Goal: Task Accomplishment & Management: Manage account settings

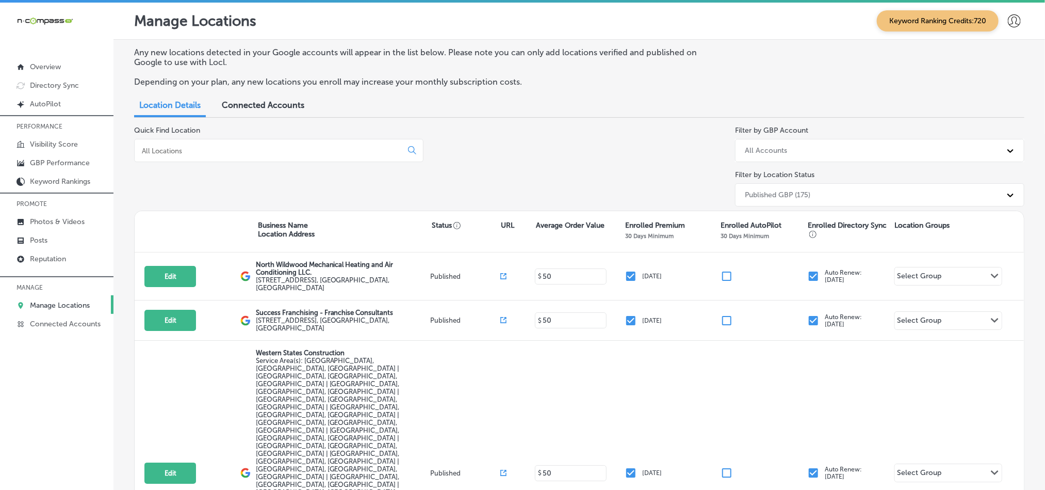
click at [43, 305] on p "Manage Locations" at bounding box center [60, 305] width 60 height 9
click at [35, 303] on p "Manage Locations" at bounding box center [60, 305] width 60 height 9
click at [260, 150] on input at bounding box center [270, 150] width 259 height 9
type input "s"
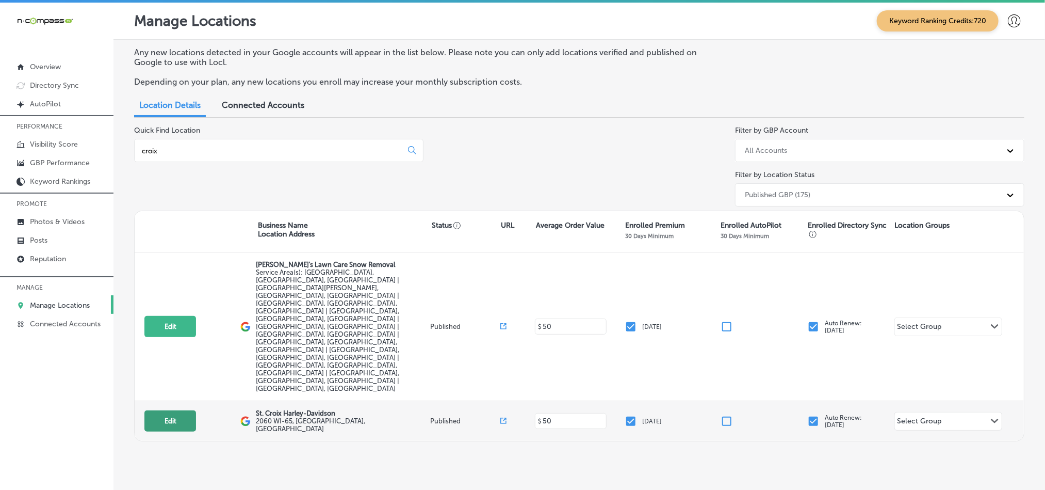
type input "croix"
click at [167, 410] on button "Edit" at bounding box center [170, 420] width 52 height 21
select select "US"
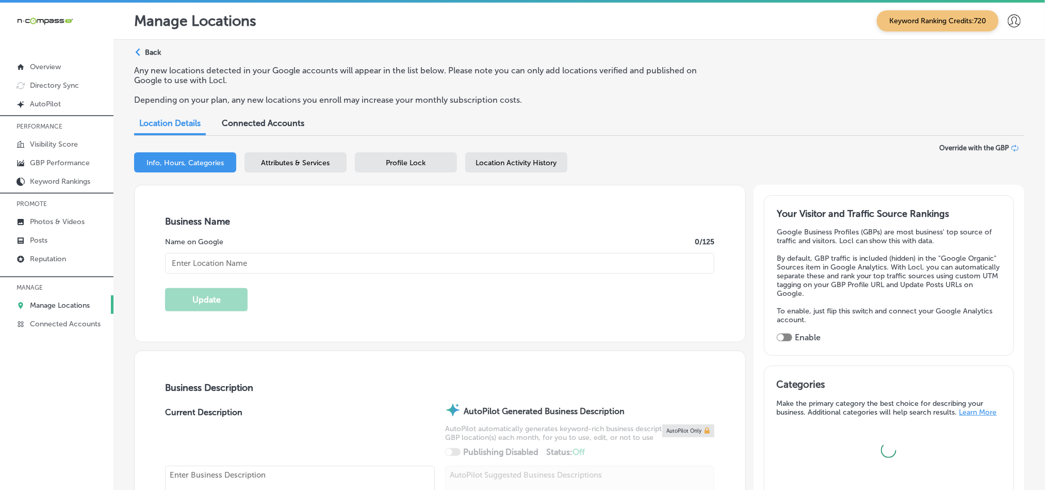
type input "St. Croix Harley-Davidson"
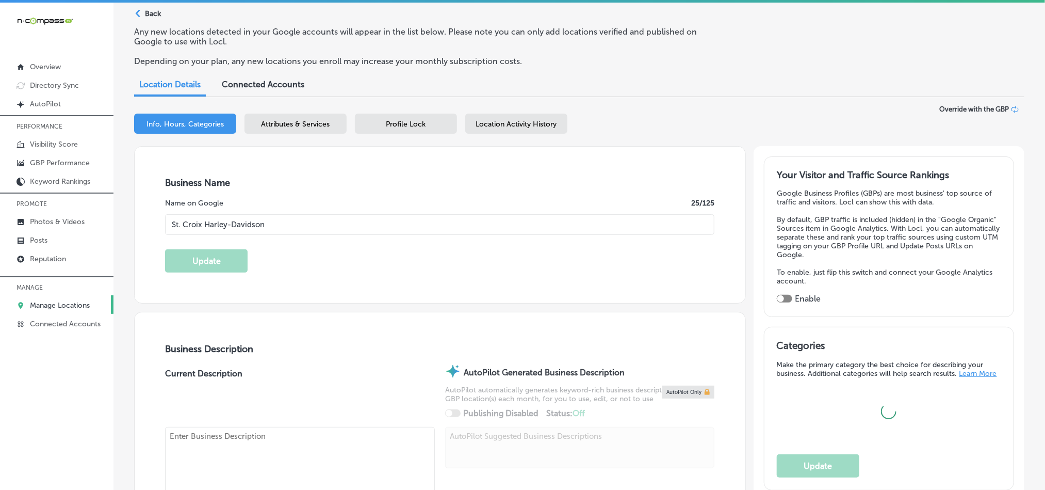
type input "2060 WI-65"
type input "[GEOGRAPHIC_DATA]"
type input "54017"
type input "US"
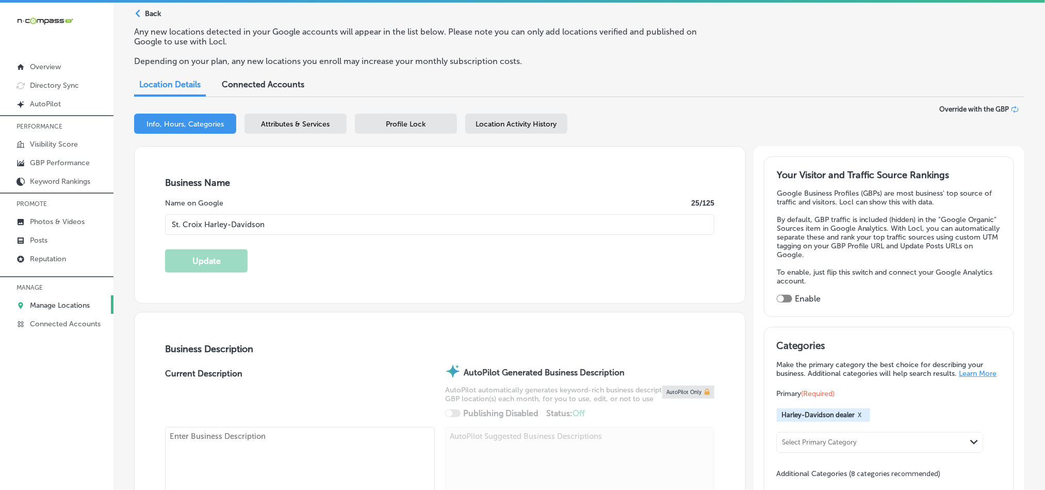
type textarea "Serving the [GEOGRAPHIC_DATA] since [DATE], the BEST rides start at [GEOGRAPHIC…"
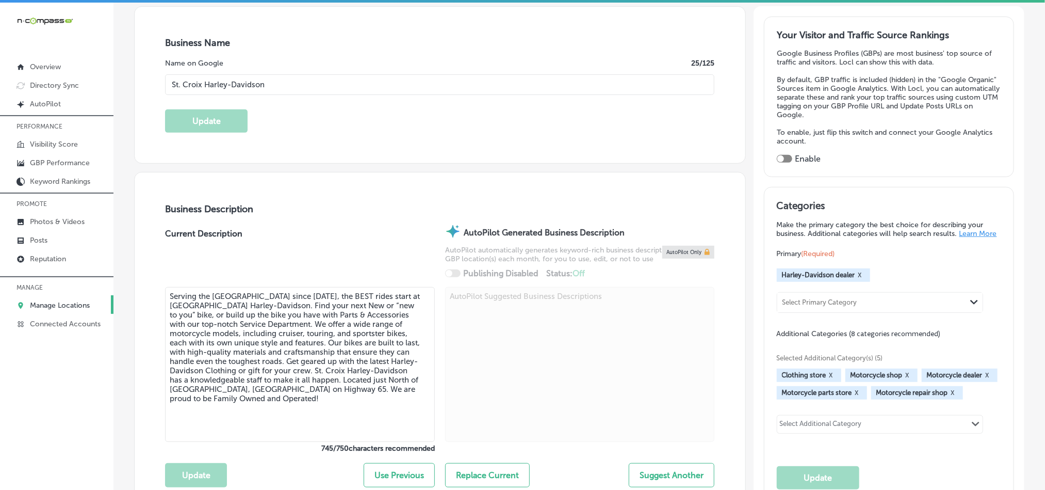
checkbox input "true"
type input "[URL][DOMAIN_NAME]"
type input "[PHONE_NUMBER]"
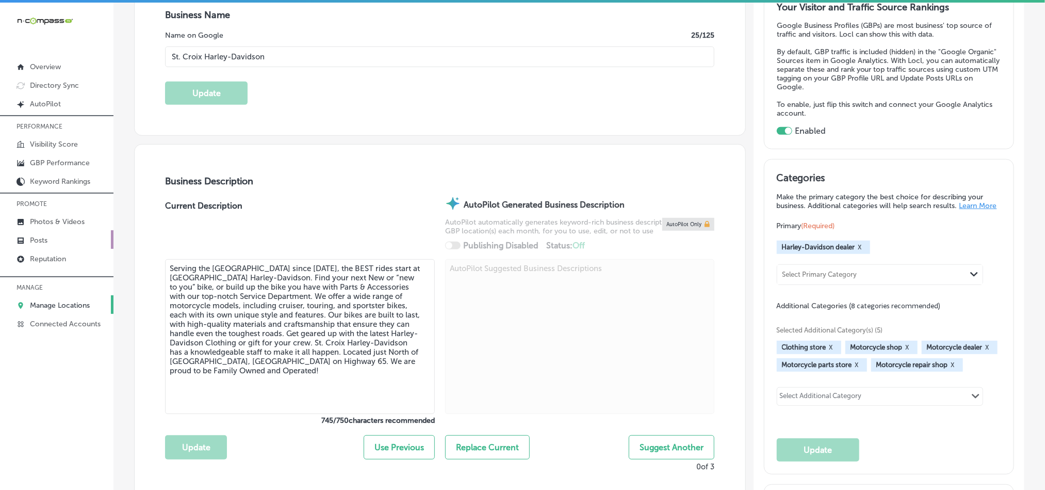
click at [39, 241] on p "Posts" at bounding box center [39, 240] width 18 height 9
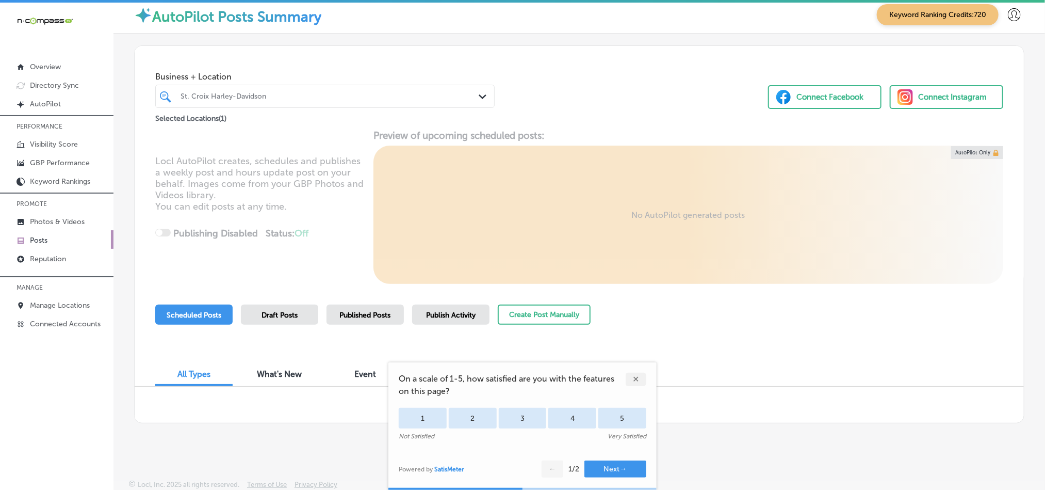
scroll to position [8, 0]
click at [637, 377] on div "✕" at bounding box center [636, 378] width 21 height 13
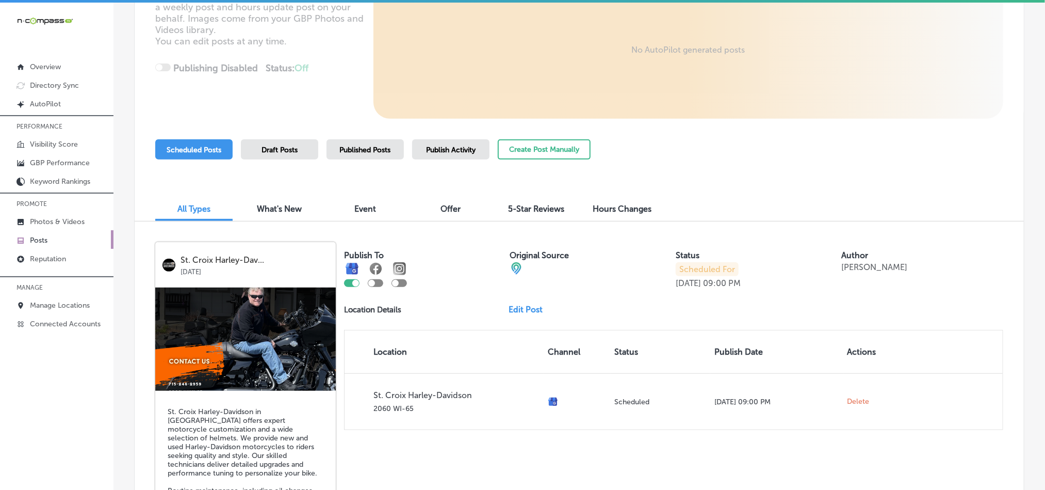
scroll to position [163, 0]
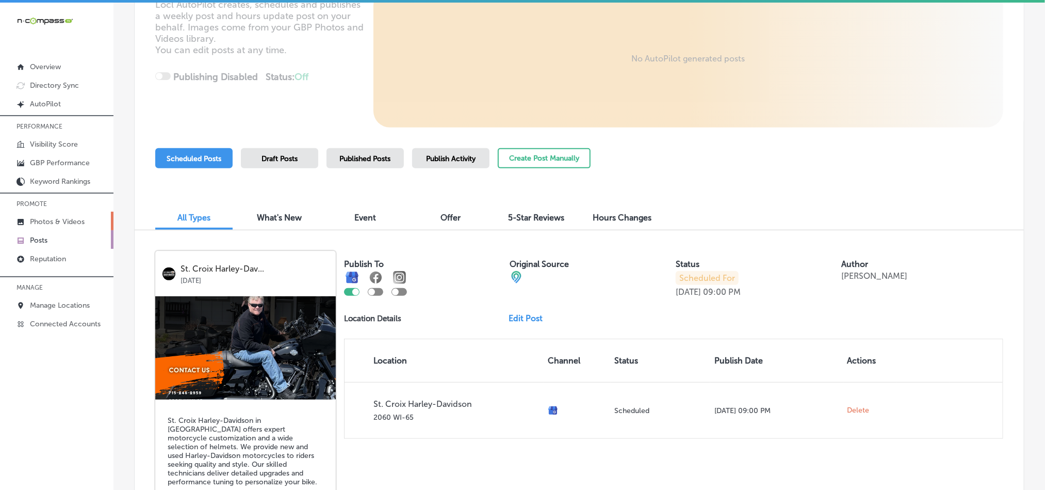
click at [44, 224] on p "Photos & Videos" at bounding box center [57, 221] width 55 height 9
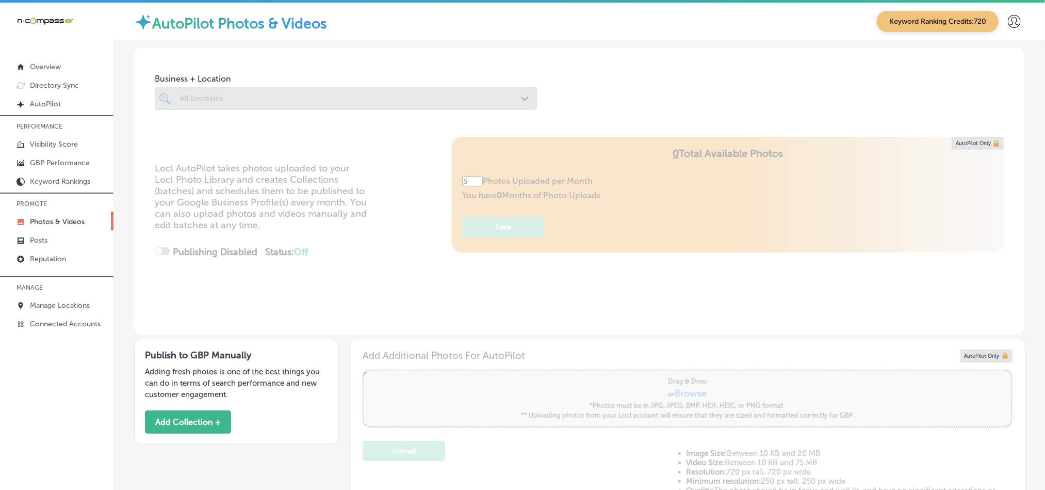
type input "0"
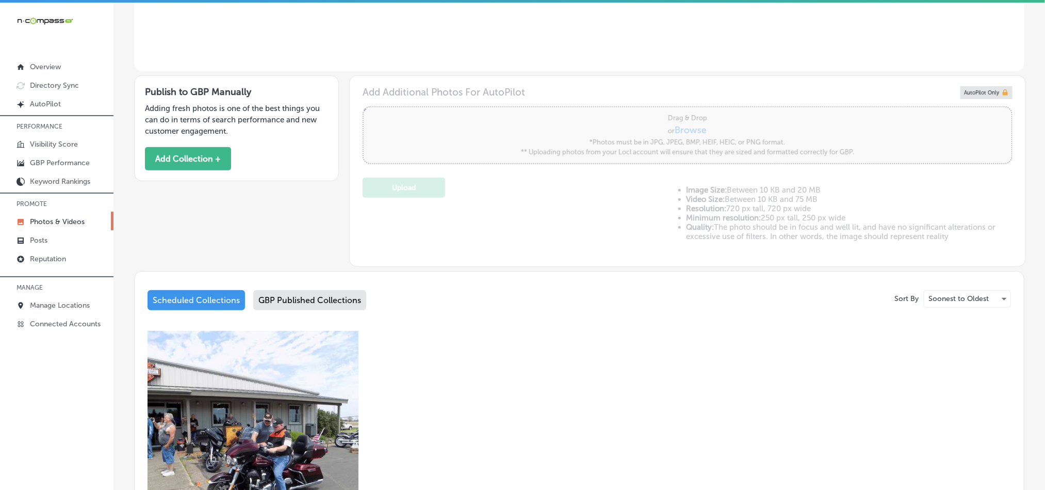
scroll to position [251, 0]
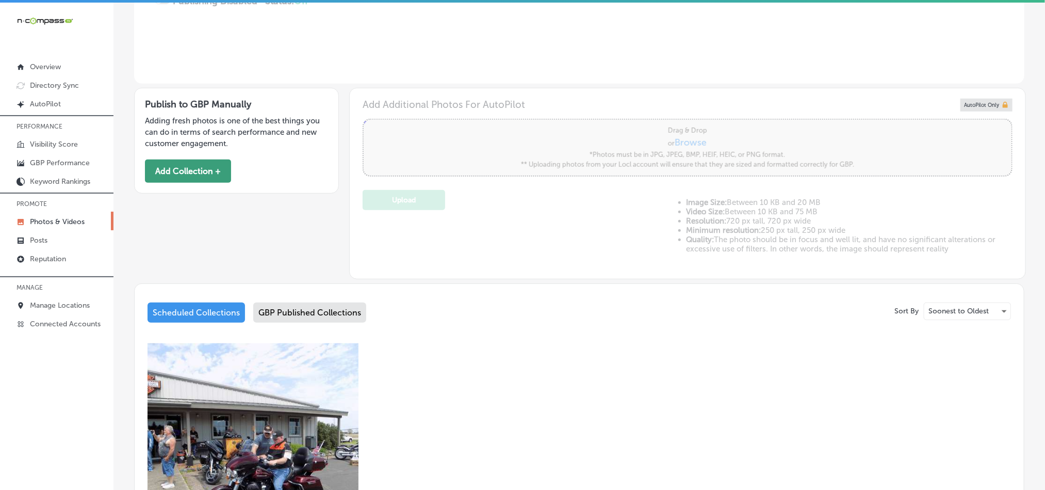
click at [192, 171] on button "Add Collection +" at bounding box center [188, 170] width 86 height 23
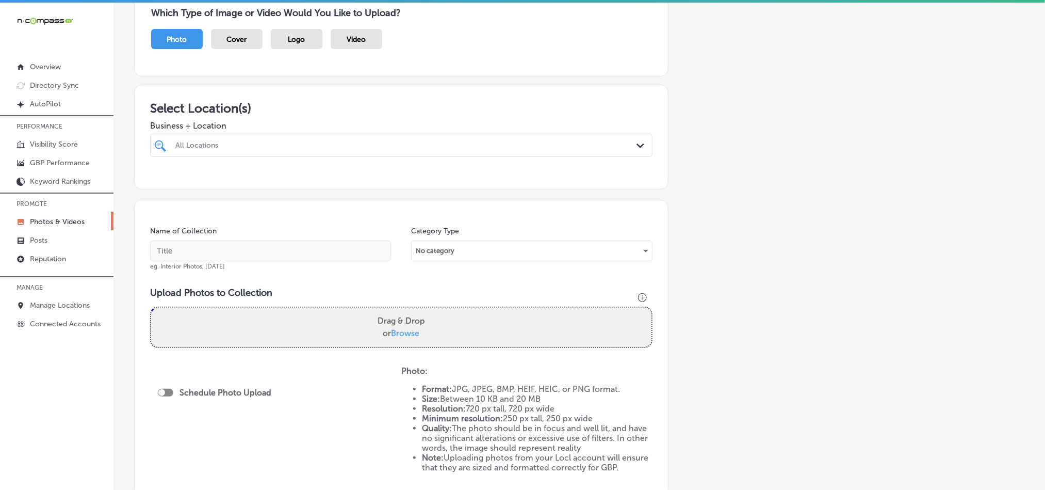
scroll to position [103, 0]
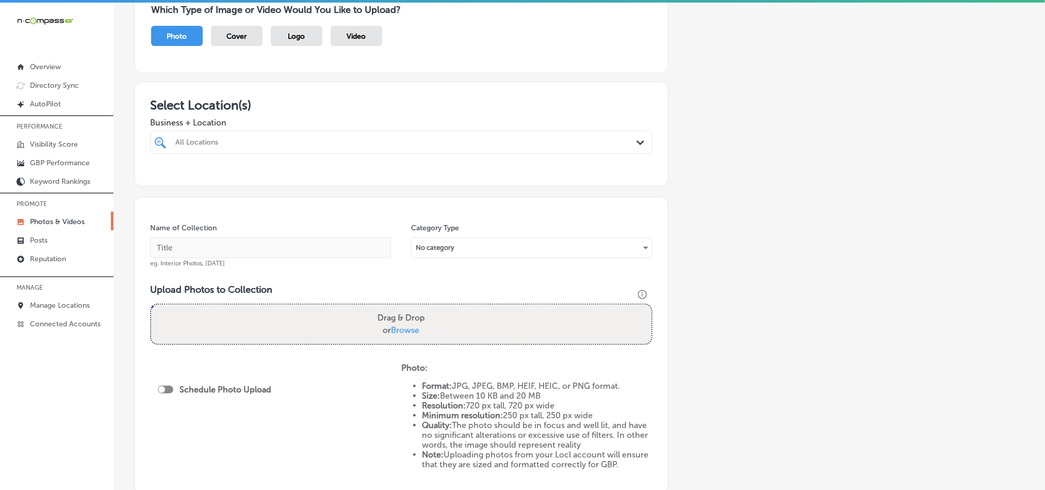
click at [590, 146] on div "All Locations" at bounding box center [406, 142] width 462 height 9
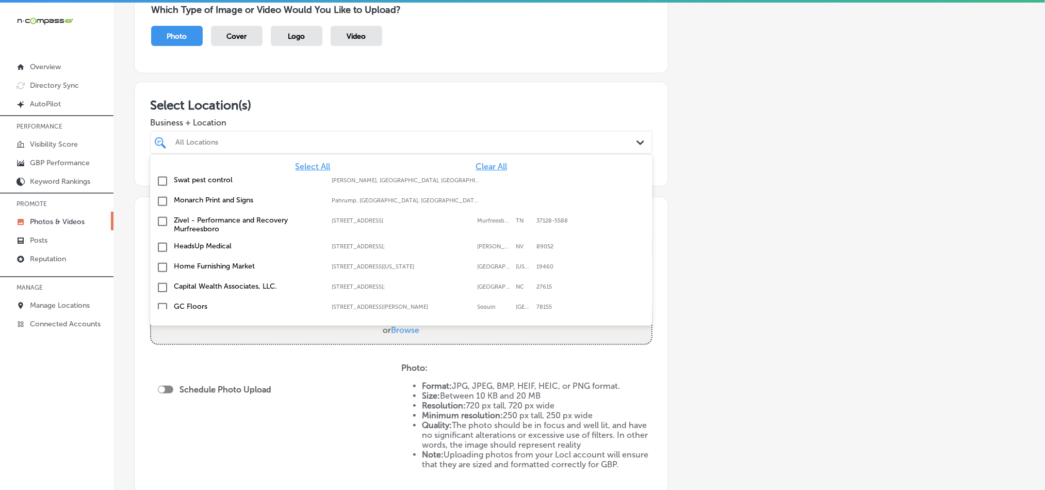
click at [478, 166] on span "Clear All" at bounding box center [491, 166] width 31 height 10
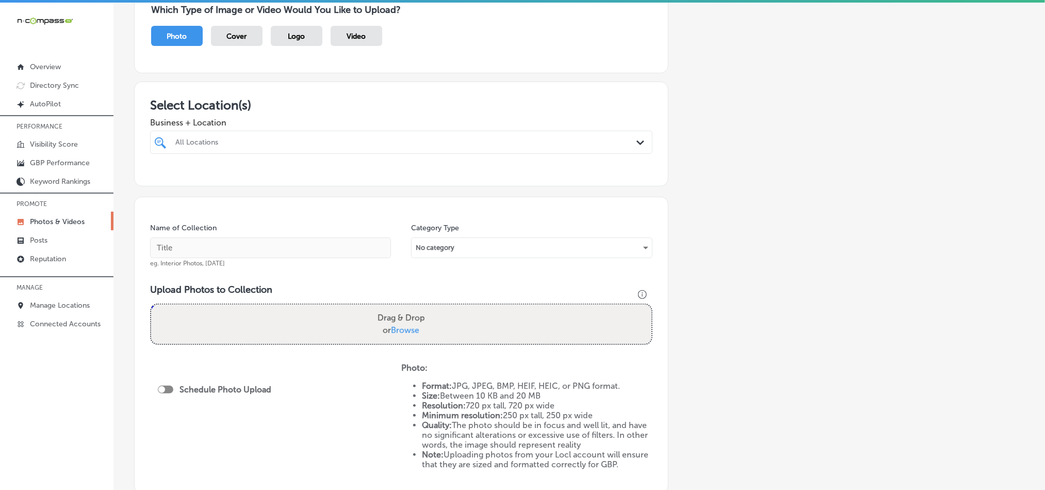
click at [484, 139] on div "All Locations" at bounding box center [406, 142] width 462 height 9
type input "x"
click at [163, 181] on input "checkbox" at bounding box center [162, 181] width 12 height 12
type input "croi"
click at [381, 95] on div "Select Location(s) Business + Location croi croi Path Created with Sketch. Sele…" at bounding box center [401, 134] width 534 height 105
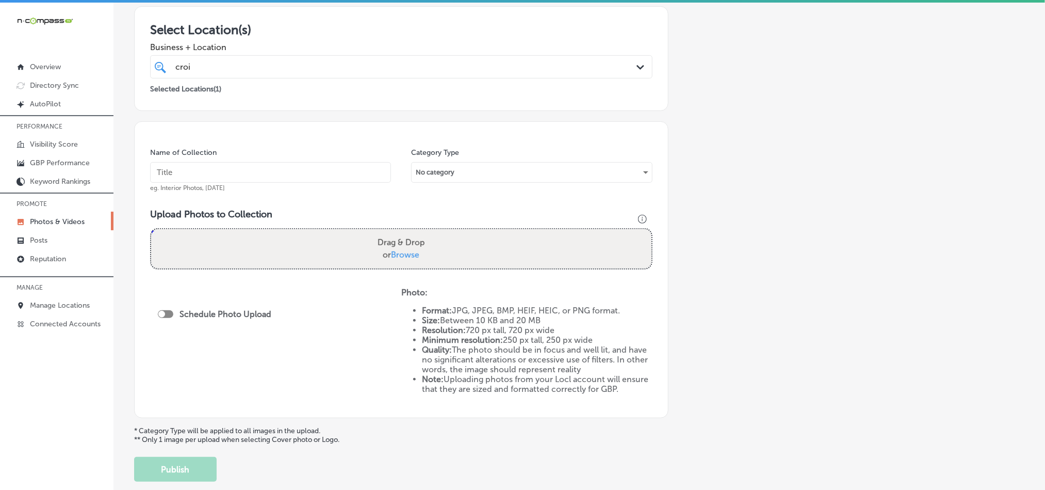
scroll to position [180, 0]
click at [335, 59] on div "croi croi" at bounding box center [378, 65] width 409 height 14
click at [379, 30] on h3 "Select Location(s)" at bounding box center [401, 27] width 503 height 15
click at [251, 168] on input "text" at bounding box center [270, 170] width 241 height 21
paste input "St-Croix-[PERSON_NAME]-motorcycles"
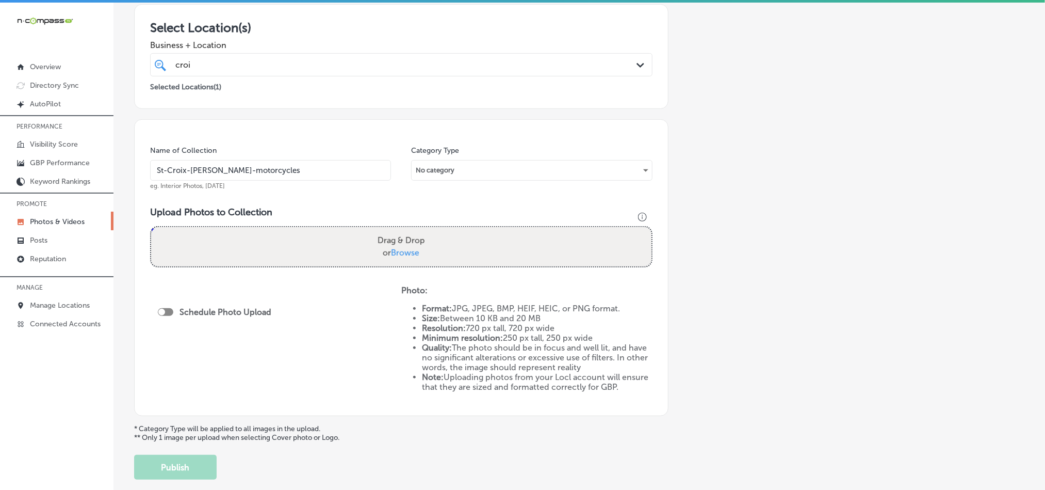
type input "St-Croix-[PERSON_NAME]-motorcycles"
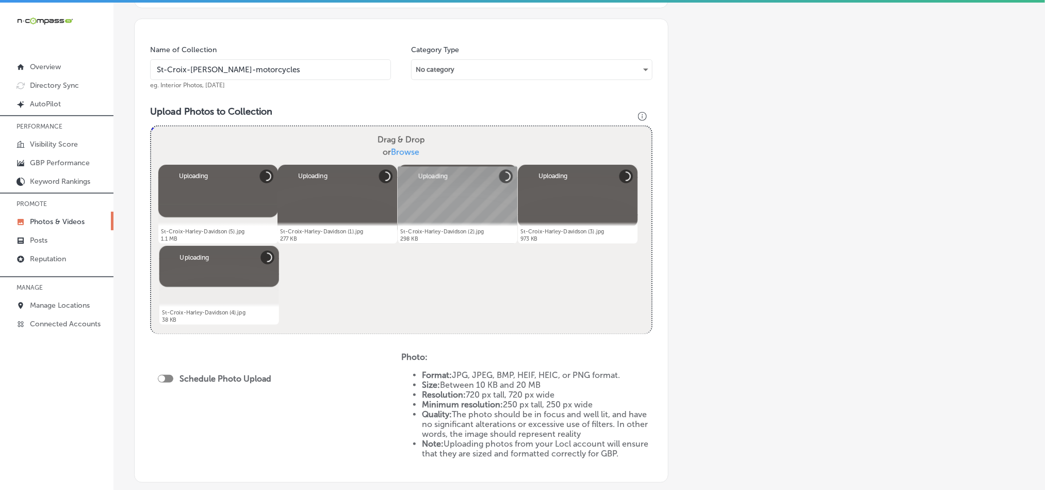
scroll to position [407, 0]
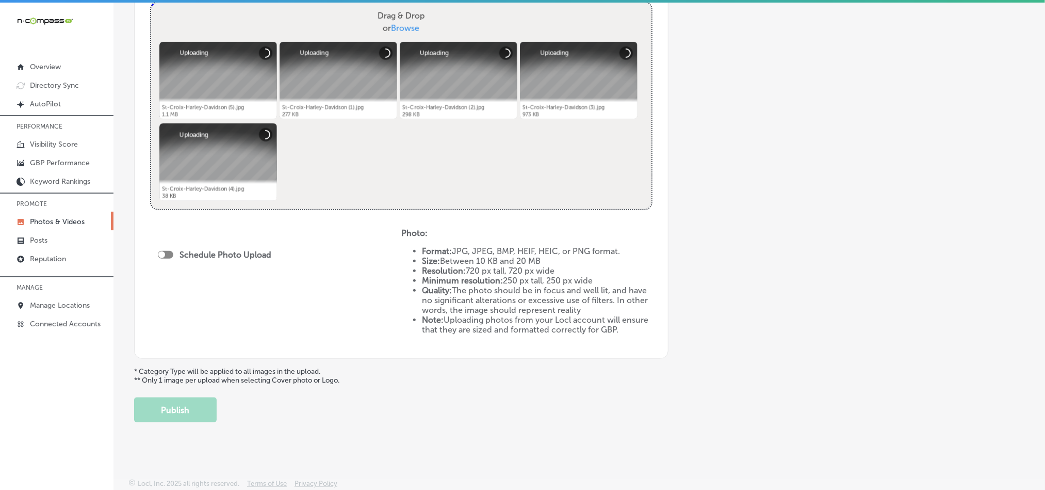
click at [169, 254] on div at bounding box center [165, 255] width 15 height 8
checkbox input "true"
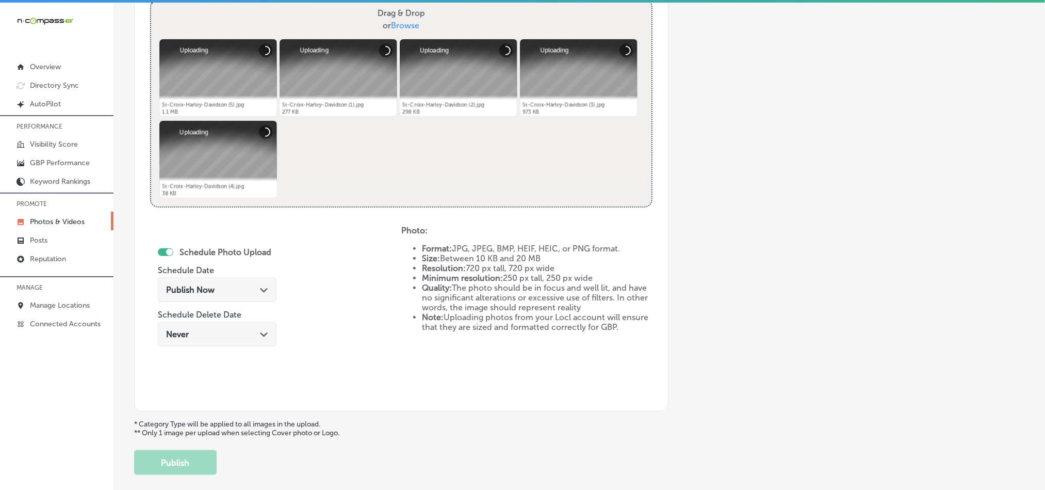
click at [219, 286] on div "Publish Now Path Created with Sketch." at bounding box center [217, 290] width 102 height 10
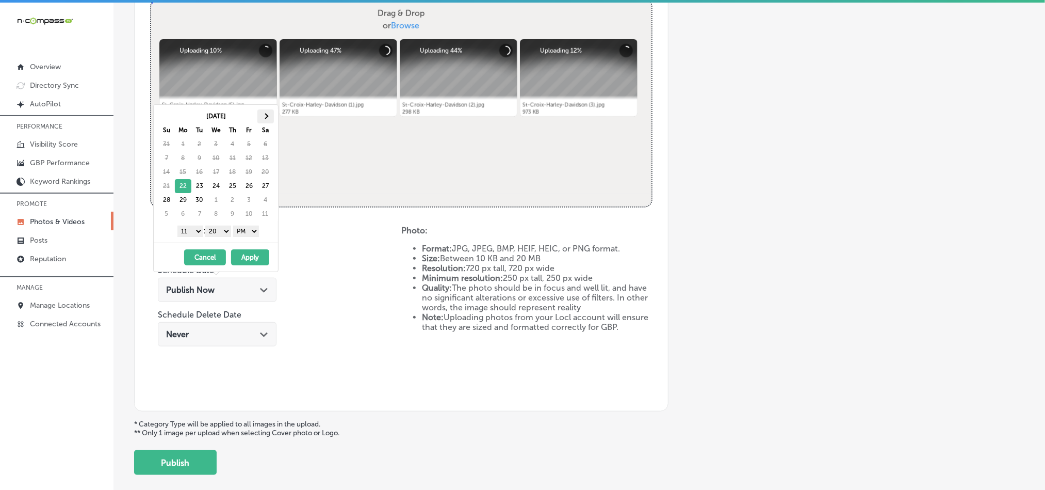
click at [265, 115] on span at bounding box center [266, 116] width 6 height 6
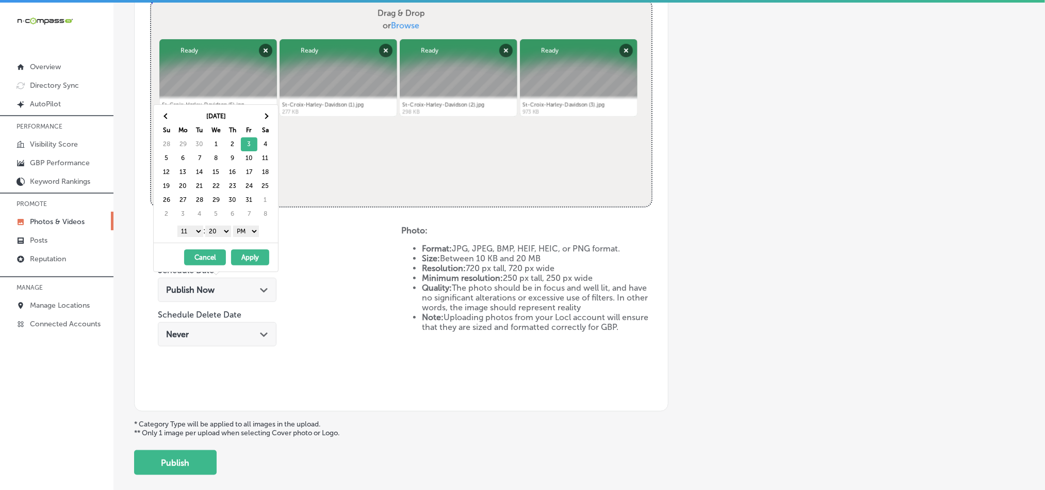
click at [189, 232] on select "1 2 3 4 5 6 7 8 9 10 11 12" at bounding box center [190, 230] width 26 height 11
click at [269, 116] on th at bounding box center [265, 116] width 17 height 14
click at [161, 115] on th at bounding box center [166, 116] width 17 height 14
click at [267, 114] on th at bounding box center [265, 116] width 17 height 14
click at [193, 235] on select "1 2 3 4 5 6 7 8 9 10 11 12" at bounding box center [190, 230] width 26 height 11
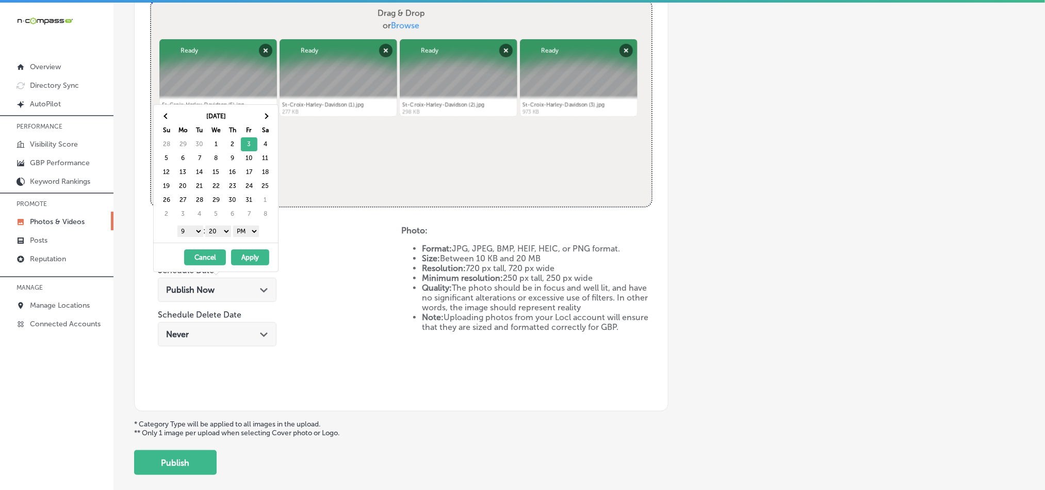
click at [222, 229] on select "00 10 20 30 40 50" at bounding box center [218, 230] width 26 height 11
drag, startPoint x: 250, startPoint y: 256, endPoint x: 256, endPoint y: 260, distance: 7.4
click at [250, 257] on button "Apply" at bounding box center [250, 257] width 38 height 16
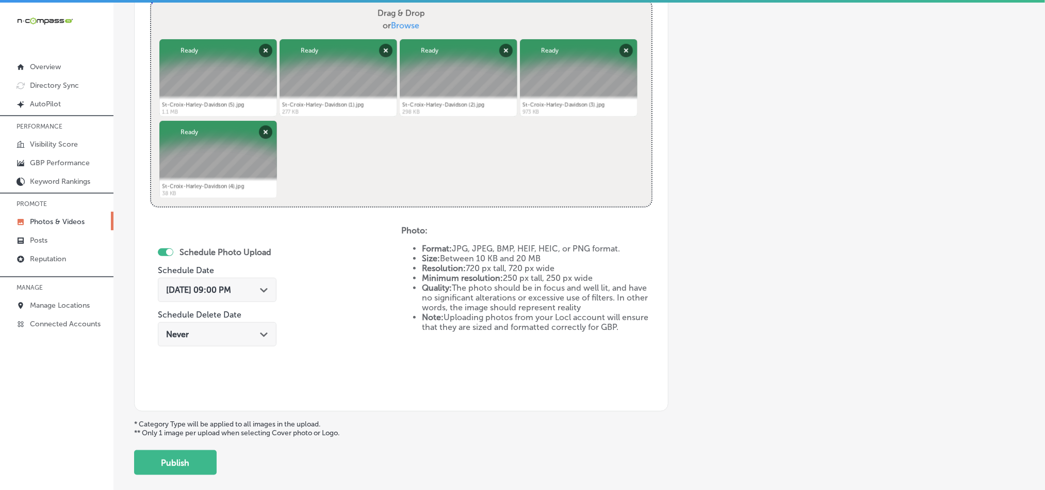
click at [262, 296] on div "[DATE] 09:00 PM Path Created with Sketch." at bounding box center [217, 290] width 119 height 24
click at [302, 302] on div "Schedule Photo Upload Schedule Date [DATE] 09:00 PM Path Created with Sketch. S…" at bounding box center [275, 310] width 251 height 170
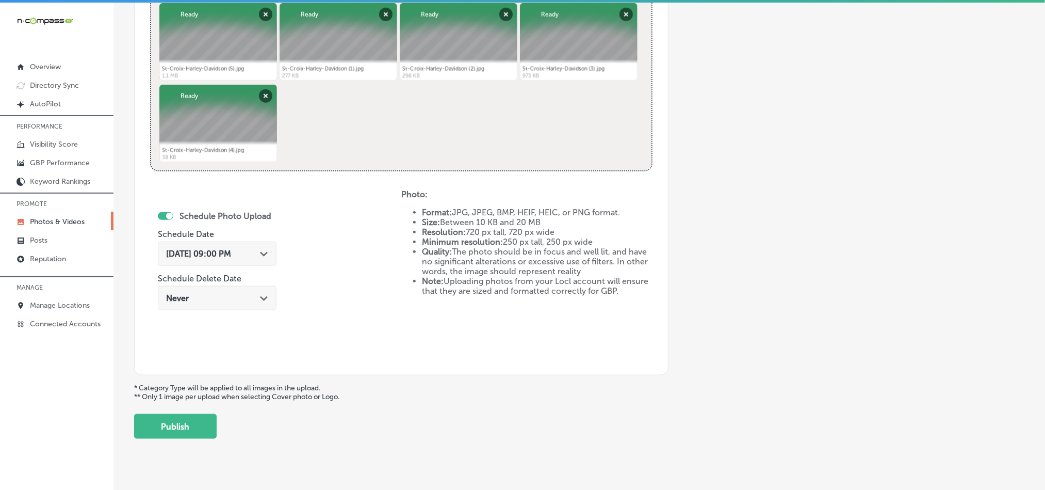
scroll to position [462, 0]
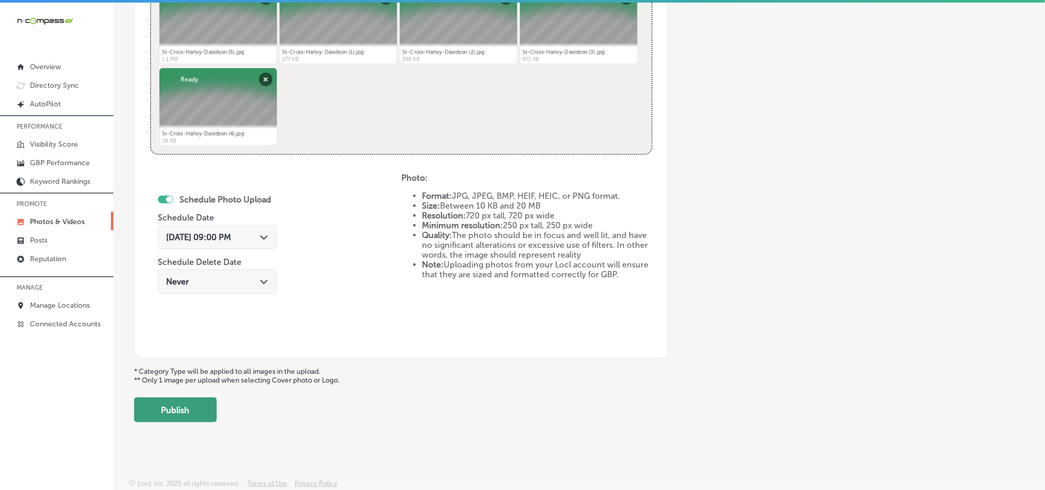
click at [182, 411] on button "Publish" at bounding box center [175, 409] width 83 height 25
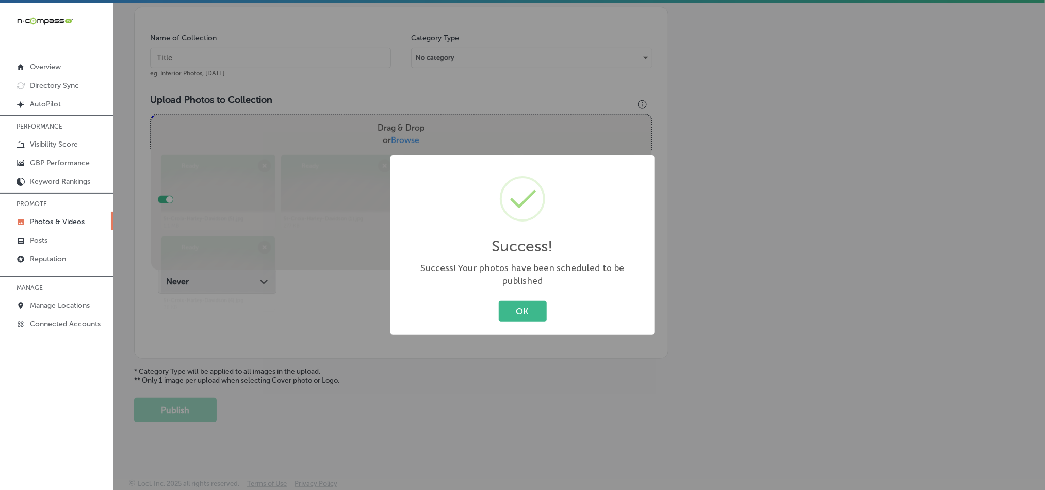
scroll to position [295, 0]
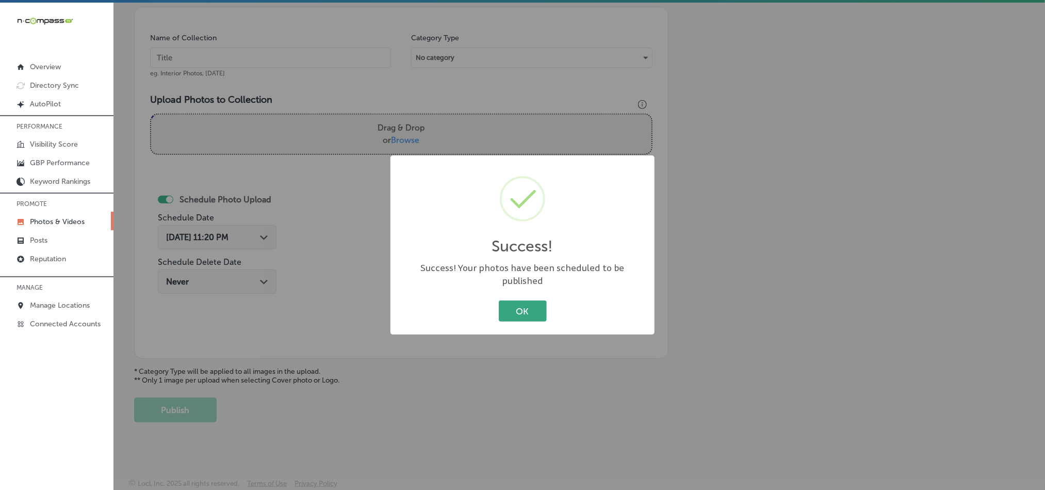
click at [519, 304] on button "OK" at bounding box center [523, 310] width 48 height 21
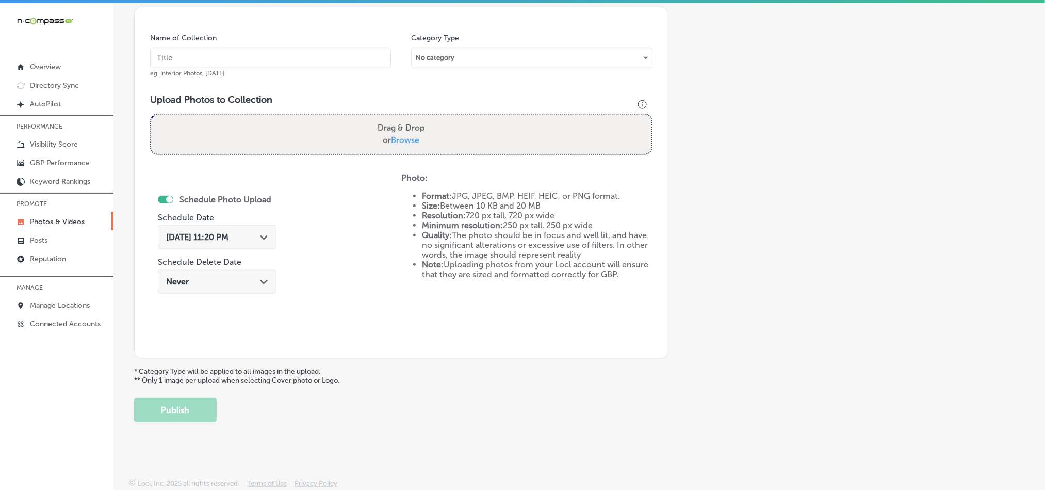
click at [286, 52] on input "text" at bounding box center [270, 57] width 241 height 21
paste input "St-Croix-Harley-Davidson-New-and-used-motorcycles"
type input "St-Croix-Harley-Davidson-New-and-used-motorcycles"
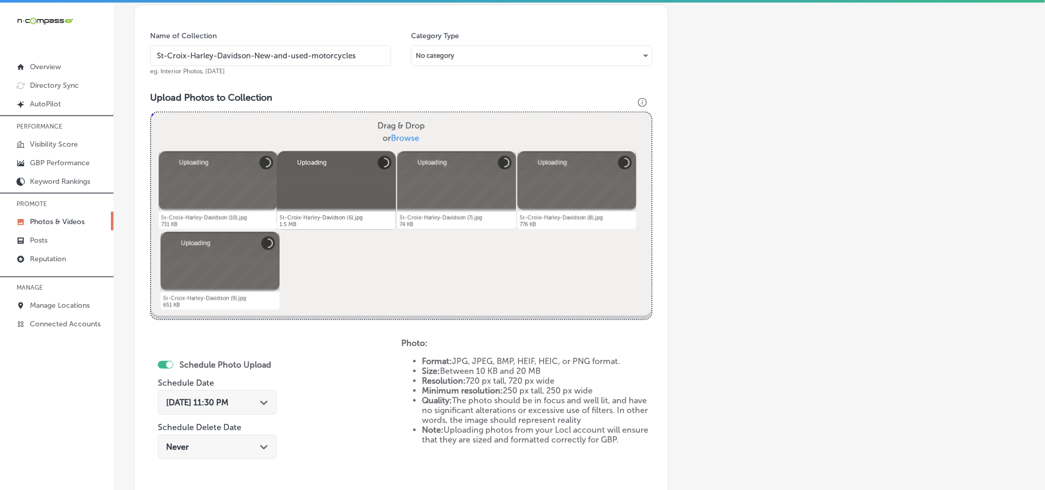
scroll to position [424, 0]
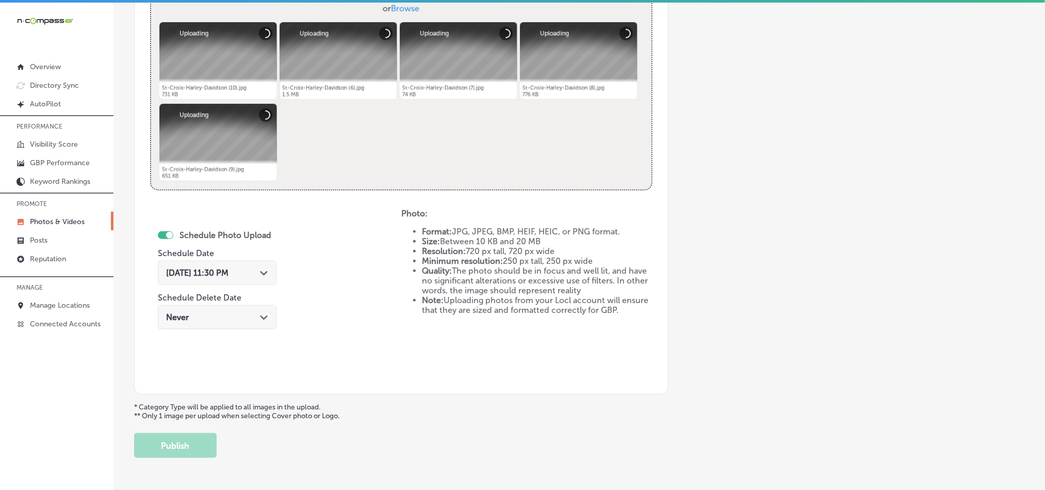
click at [260, 272] on div "[DATE] 11:30 PM Path Created with Sketch." at bounding box center [217, 273] width 102 height 10
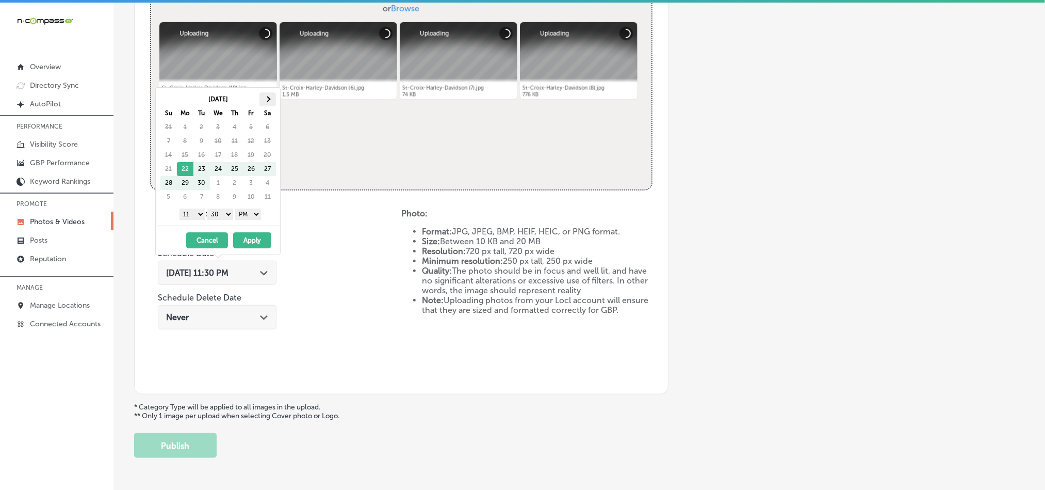
click at [268, 98] on span at bounding box center [268, 99] width 6 height 6
click at [197, 218] on select "1 2 3 4 5 6 7 8 9 10 11 12" at bounding box center [193, 213] width 26 height 11
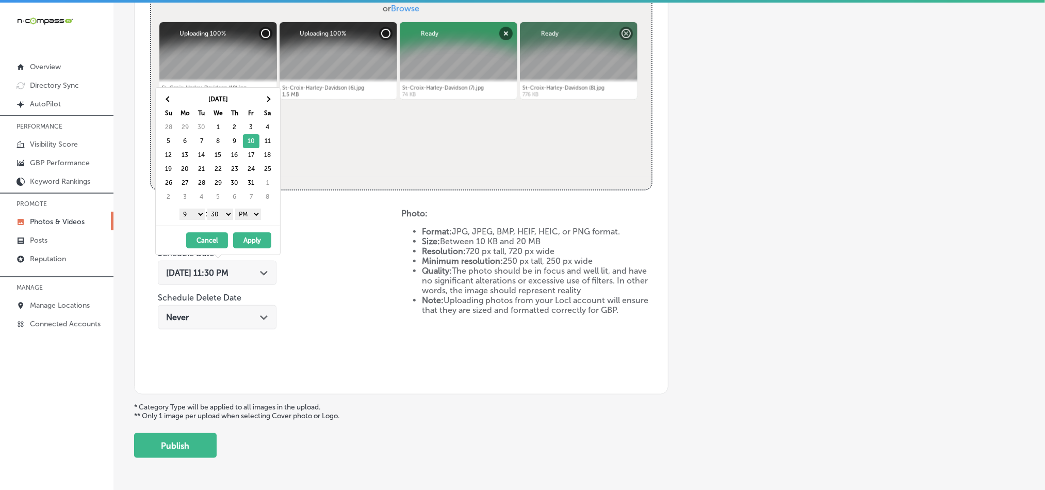
click at [218, 216] on select "00 10 20 30 40 50" at bounding box center [220, 213] width 26 height 11
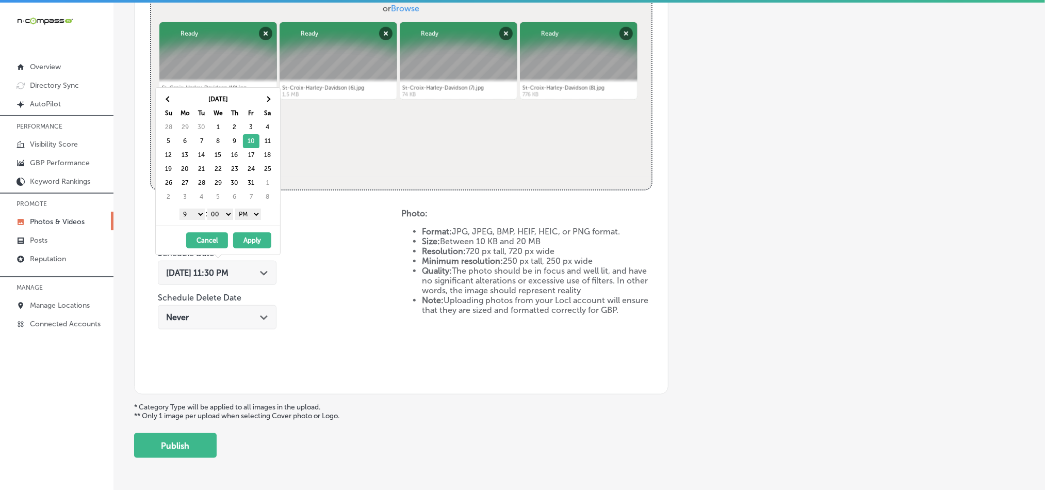
click at [262, 244] on button "Apply" at bounding box center [252, 240] width 38 height 16
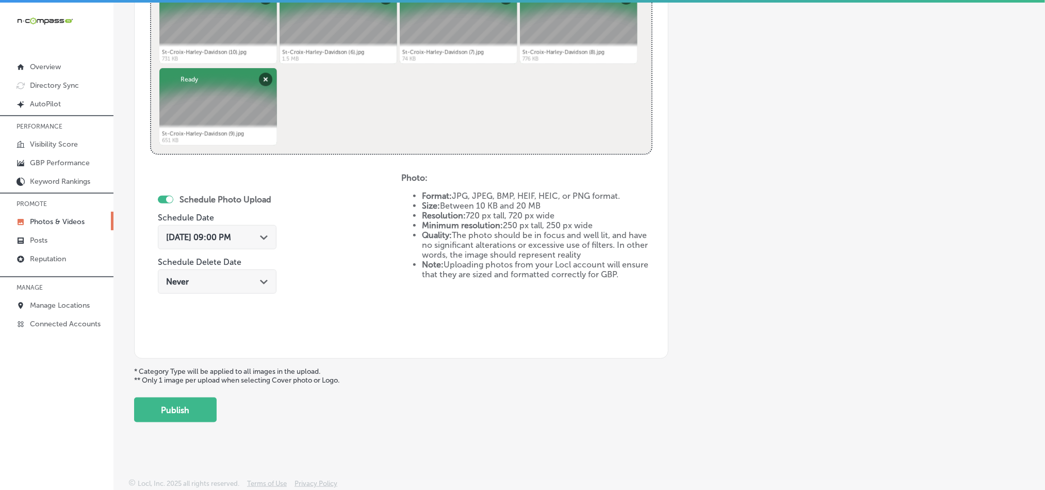
scroll to position [462, 0]
click at [175, 409] on button "Publish" at bounding box center [175, 409] width 83 height 25
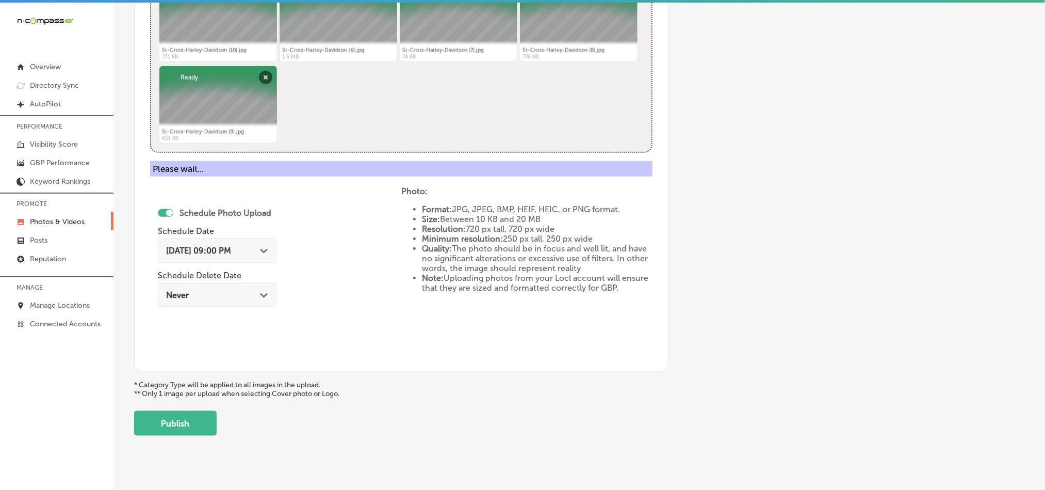
scroll to position [295, 0]
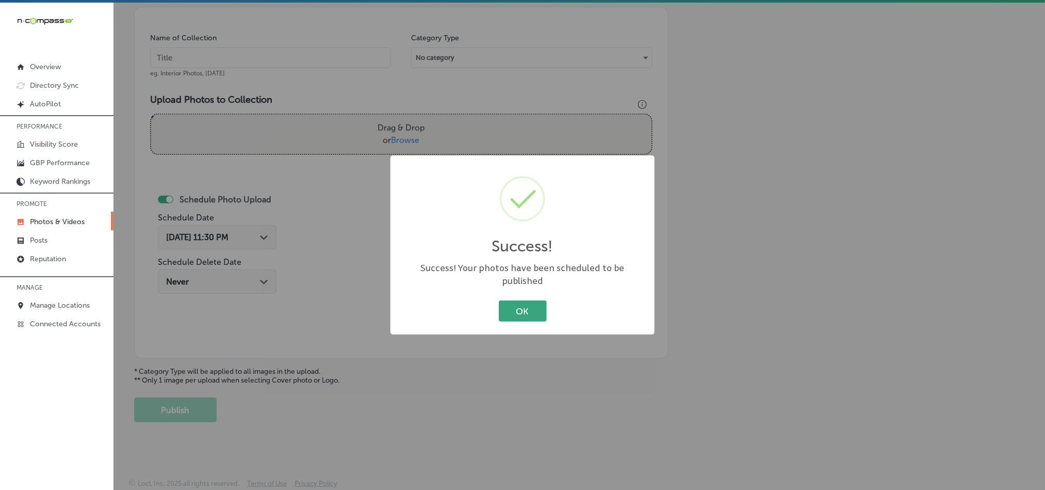
click at [512, 301] on button "OK" at bounding box center [523, 310] width 48 height 21
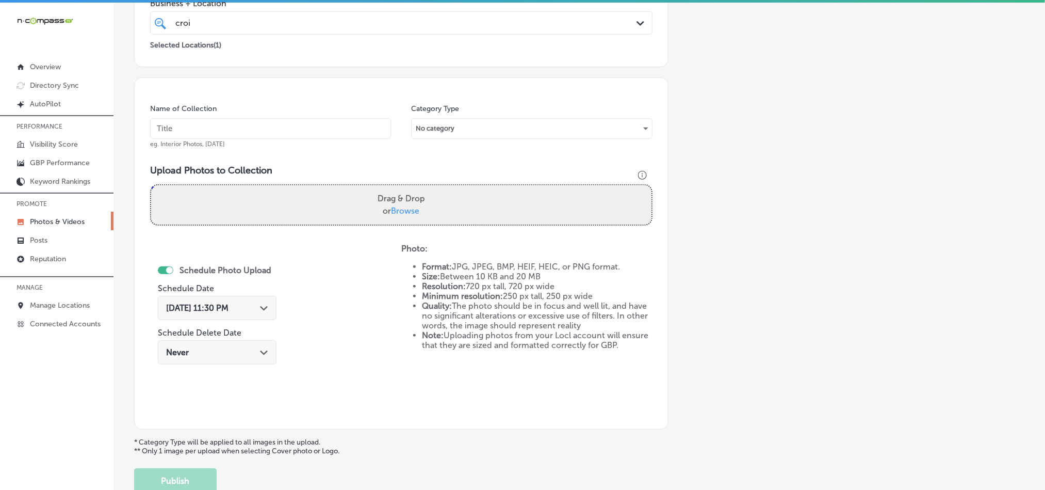
scroll to position [217, 0]
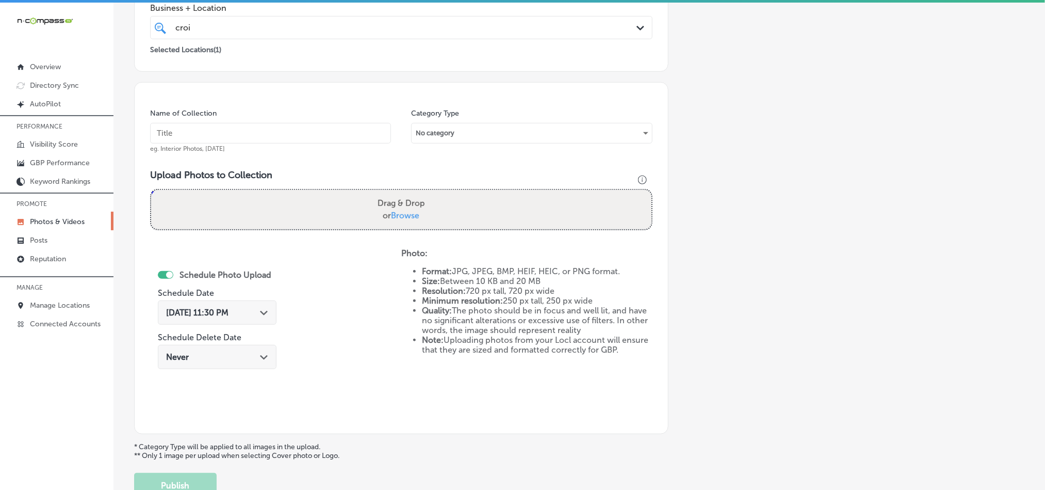
click at [219, 134] on input "text" at bounding box center [270, 133] width 241 height 21
paste input "St-Croix-Harley-Davidson-Motorclothes"
type input "St-Croix-Harley-Davidson-Motorclothes"
click at [822, 253] on div "Add a Collection Which Type of Image or Video Would You Like to Upload? Photo C…" at bounding box center [579, 173] width 890 height 648
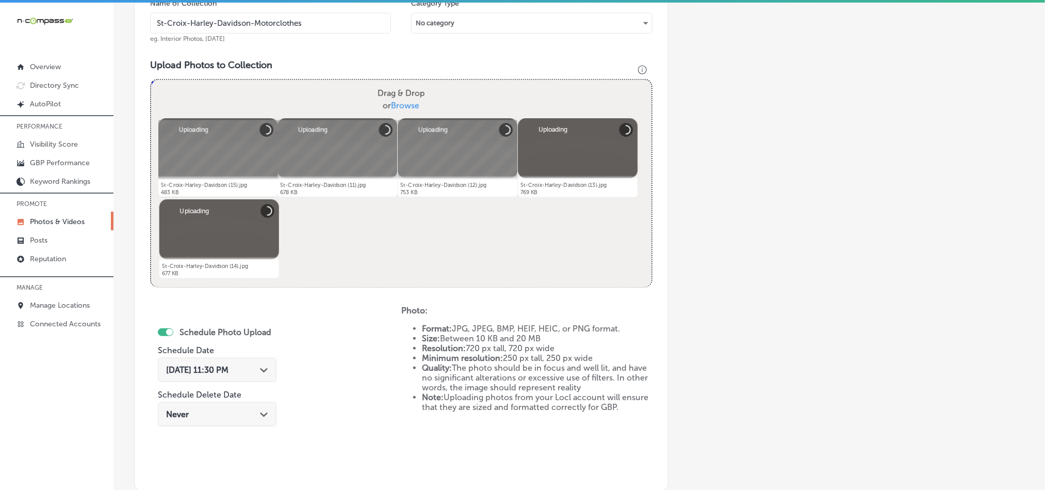
scroll to position [347, 0]
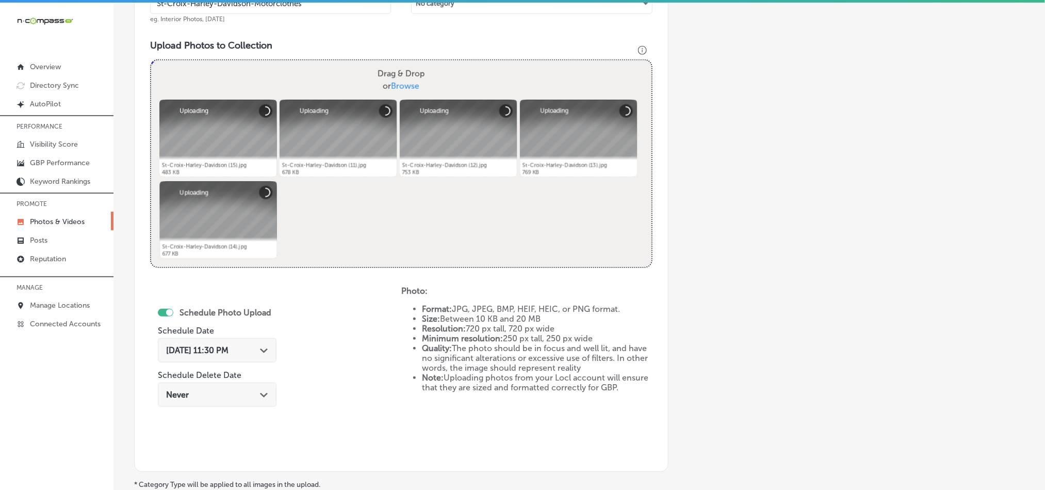
click at [261, 360] on div "[DATE] 11:30 PM Path Created with Sketch." at bounding box center [217, 350] width 119 height 24
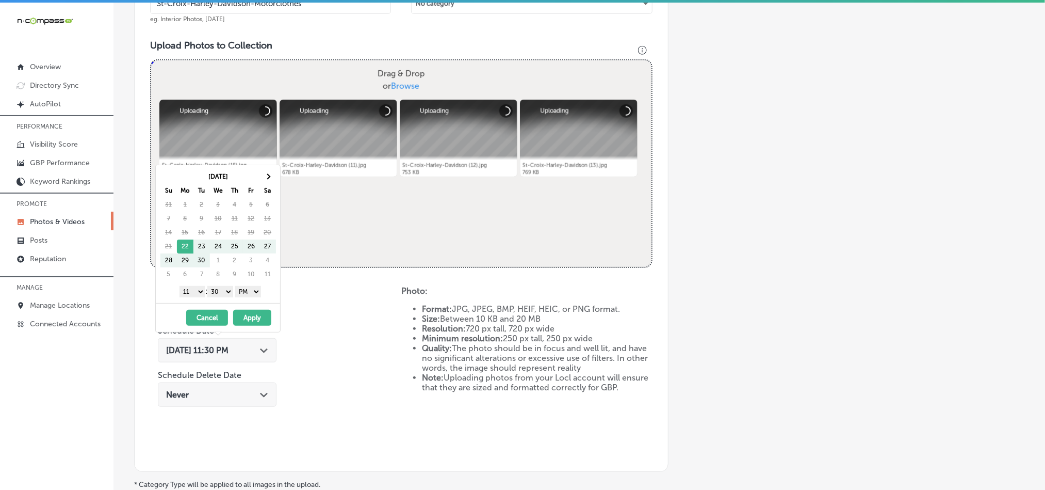
click at [263, 161] on div at bounding box center [218, 138] width 118 height 77
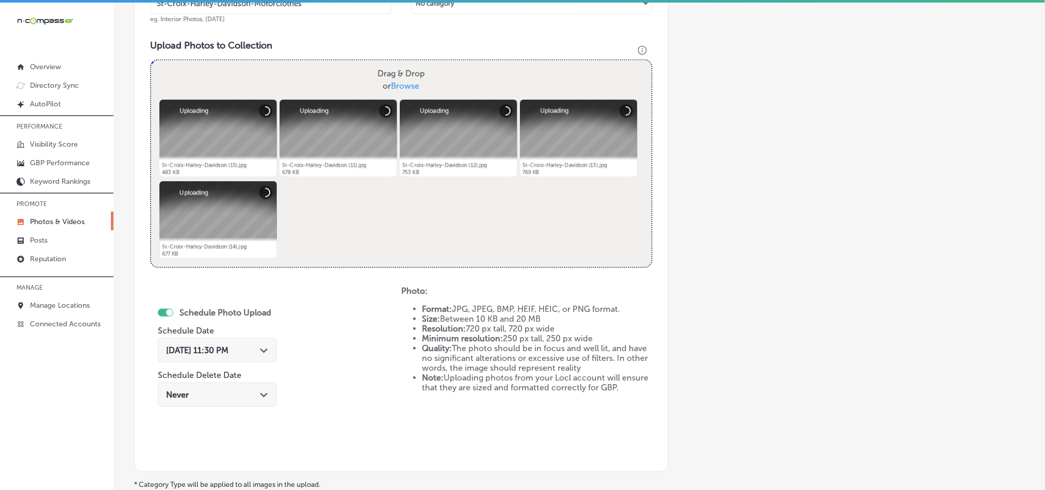
click at [229, 355] on span "[DATE] 11:30 PM" at bounding box center [197, 350] width 62 height 10
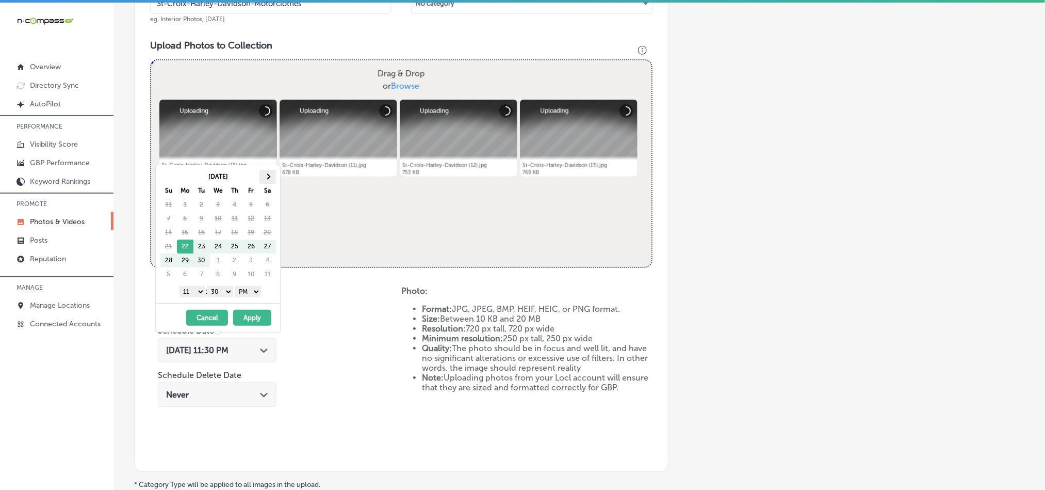
click at [269, 183] on th at bounding box center [268, 177] width 17 height 14
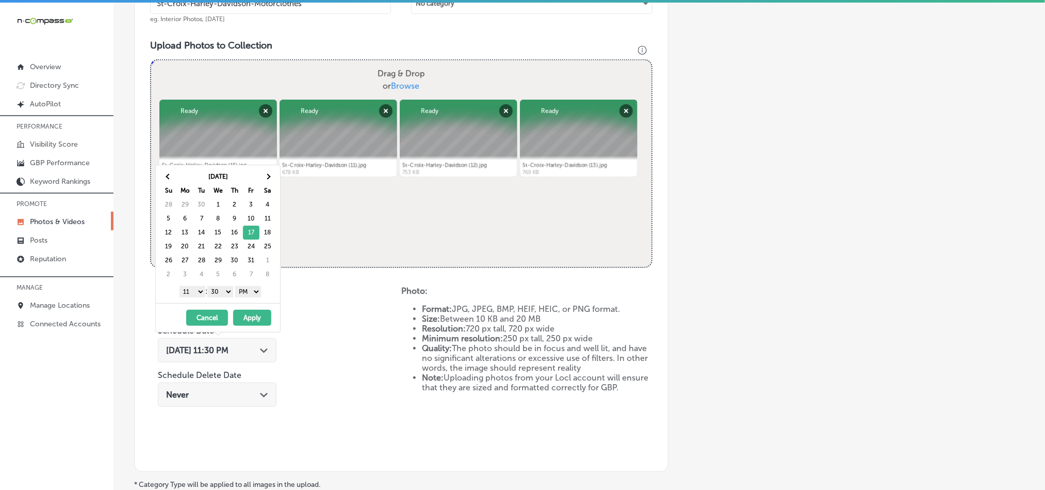
click at [198, 293] on select "1 2 3 4 5 6 7 8 9 10 11 12" at bounding box center [193, 291] width 26 height 11
click at [223, 293] on select "00 10 20 30 40 50" at bounding box center [220, 291] width 26 height 11
click at [255, 324] on button "Apply" at bounding box center [252, 318] width 38 height 16
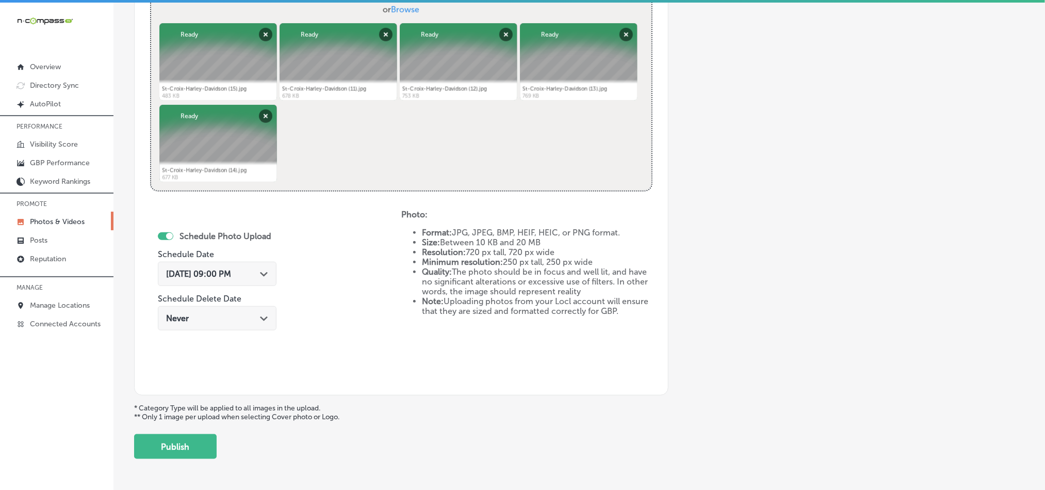
scroll to position [462, 0]
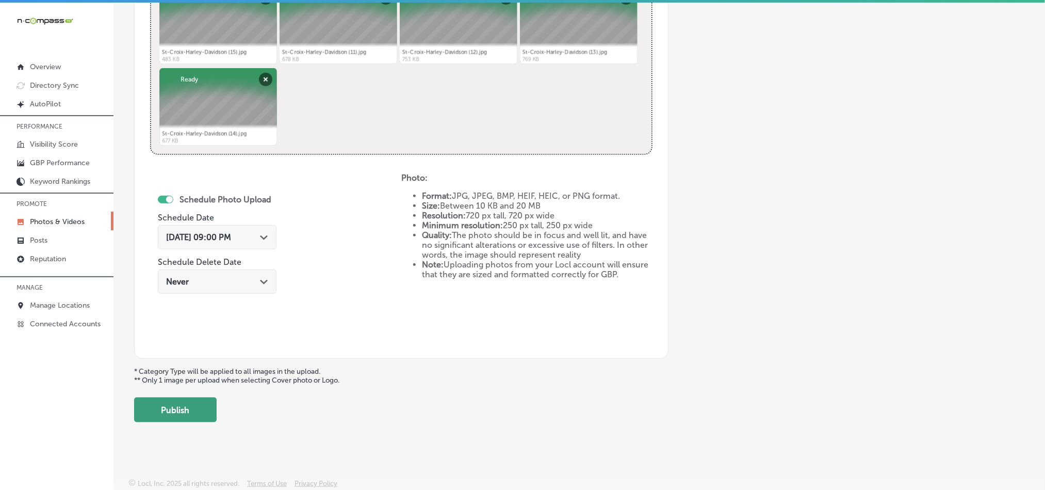
click at [180, 398] on button "Publish" at bounding box center [175, 409] width 83 height 25
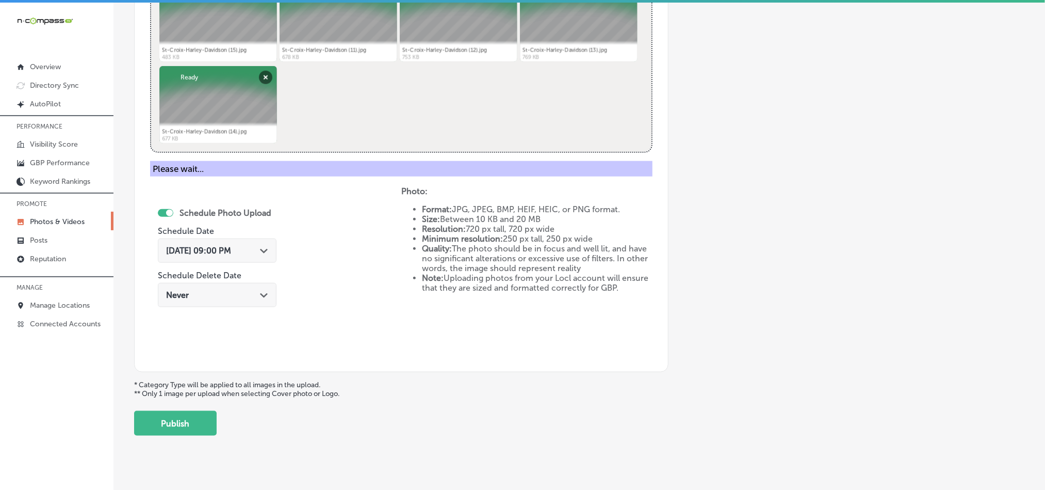
scroll to position [295, 0]
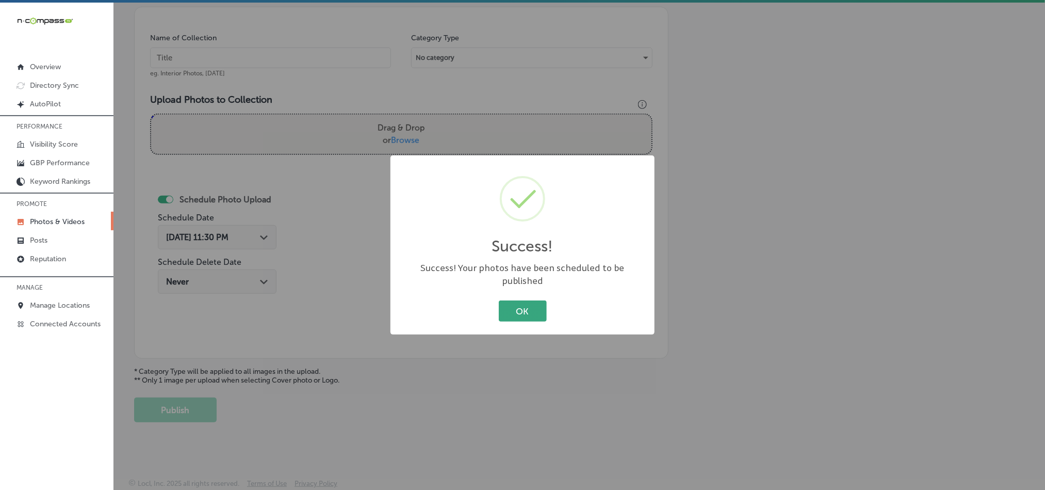
click at [527, 300] on button "OK" at bounding box center [523, 310] width 48 height 21
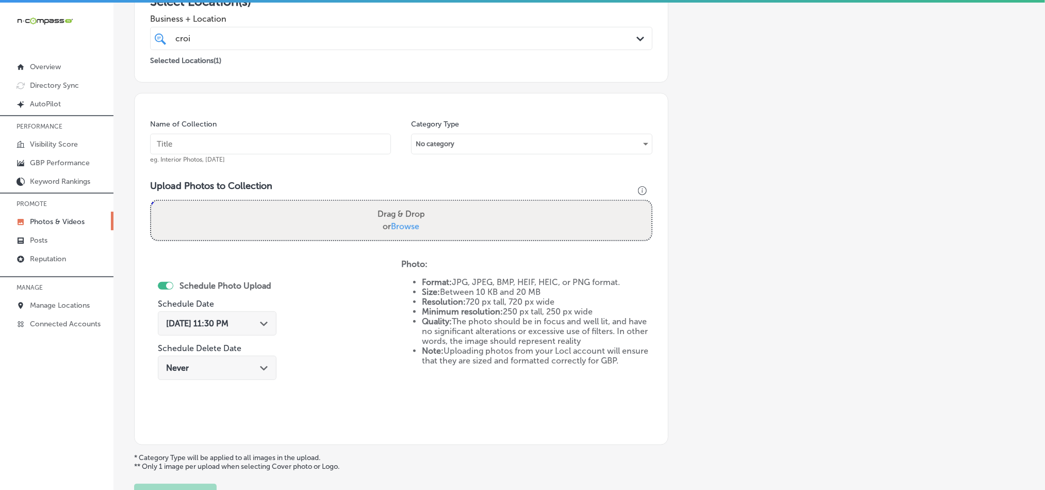
scroll to position [192, 0]
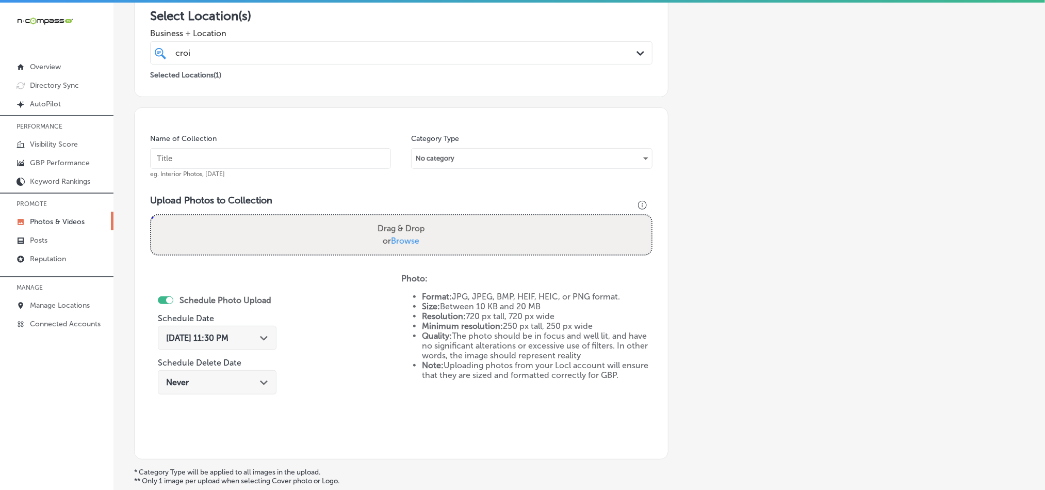
click at [287, 164] on input "text" at bounding box center [270, 158] width 241 height 21
paste input "St-Croix-[PERSON_NAME]-dealer"
type input "St-Croix-[PERSON_NAME]-dealer"
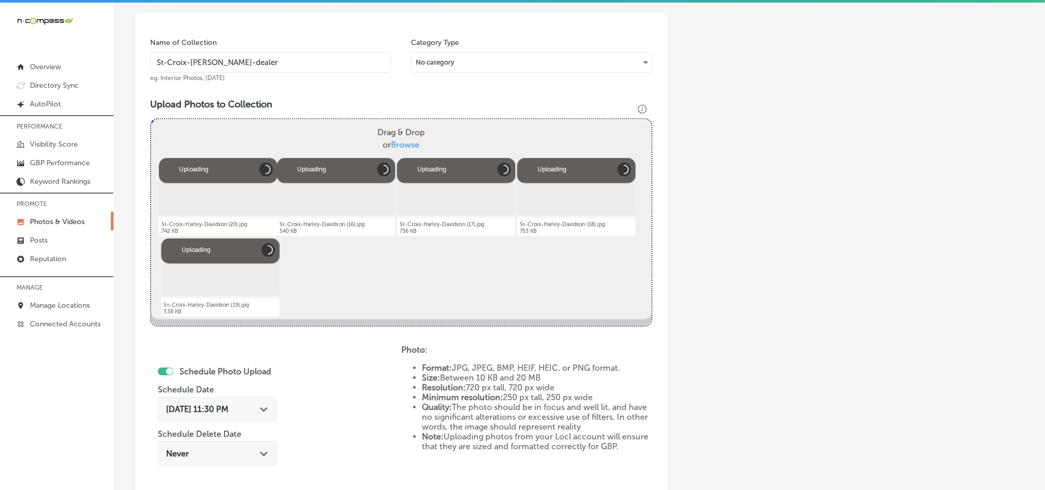
scroll to position [347, 0]
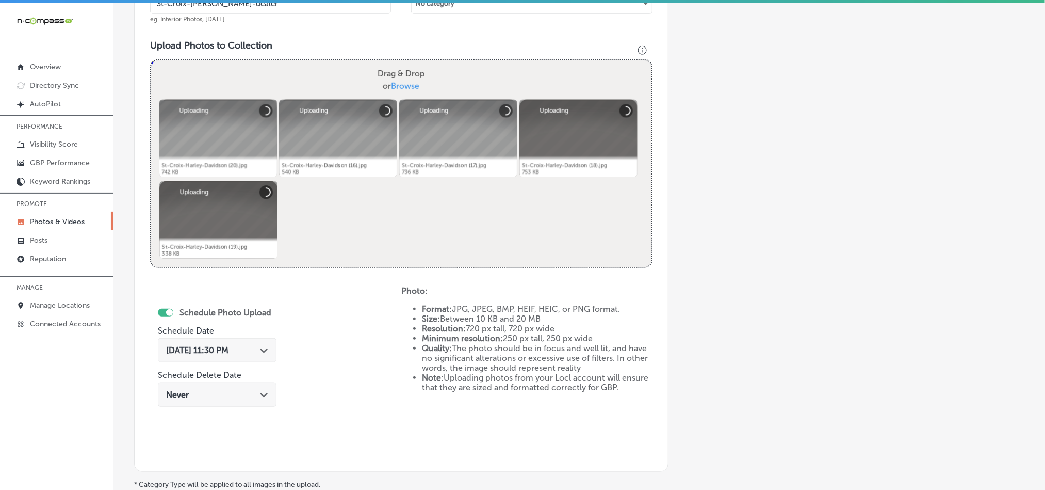
click at [268, 347] on div "Path Created with Sketch." at bounding box center [264, 349] width 8 height 8
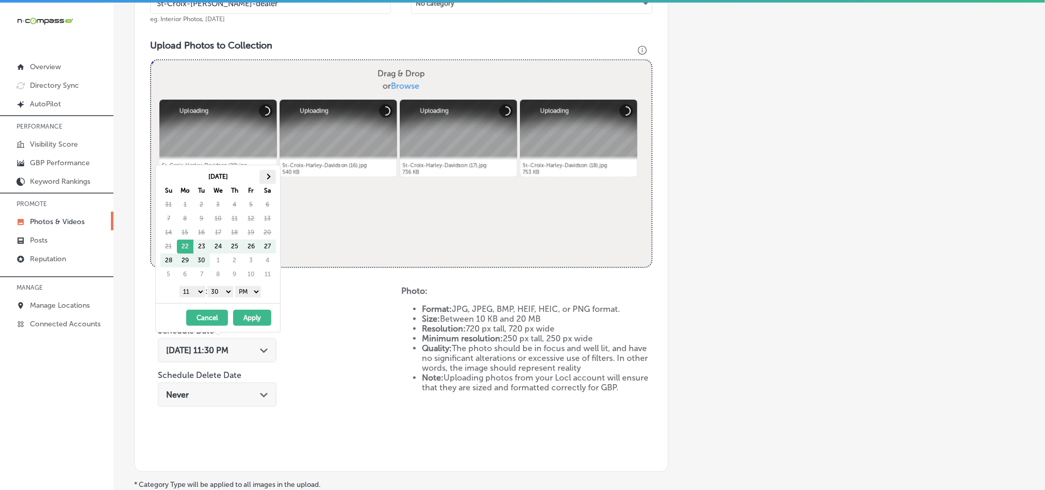
click at [265, 172] on th at bounding box center [268, 177] width 17 height 14
click at [193, 288] on select "1 2 3 4 5 6 7 8 9 10 11 12" at bounding box center [193, 291] width 26 height 11
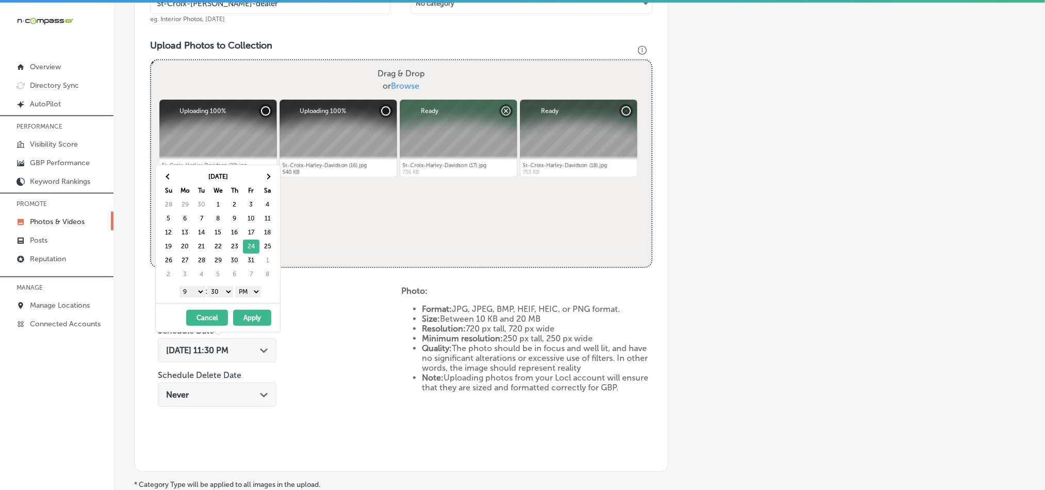
click at [222, 291] on select "00 10 20 30 40 50" at bounding box center [220, 291] width 26 height 11
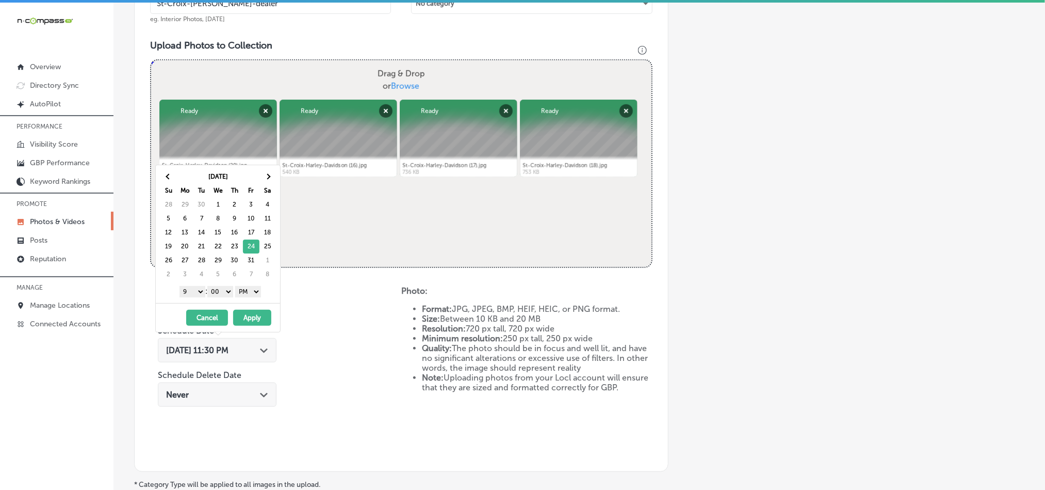
click at [254, 321] on button "Apply" at bounding box center [252, 318] width 38 height 16
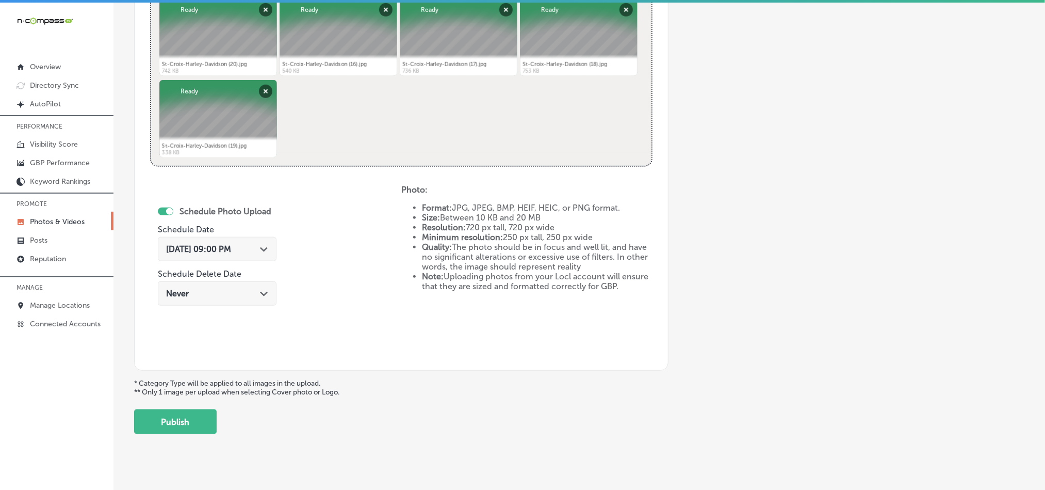
scroll to position [449, 0]
click at [182, 427] on button "Publish" at bounding box center [175, 420] width 83 height 25
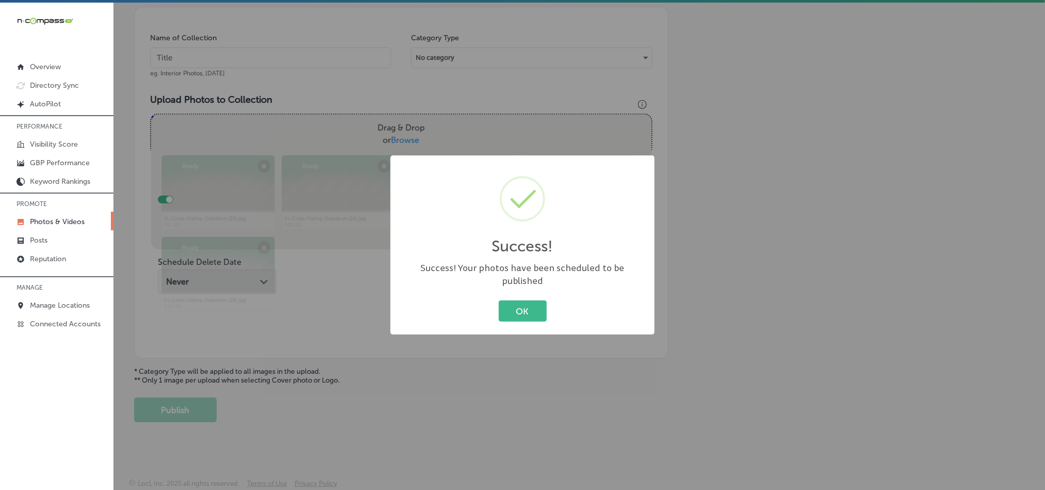
scroll to position [295, 0]
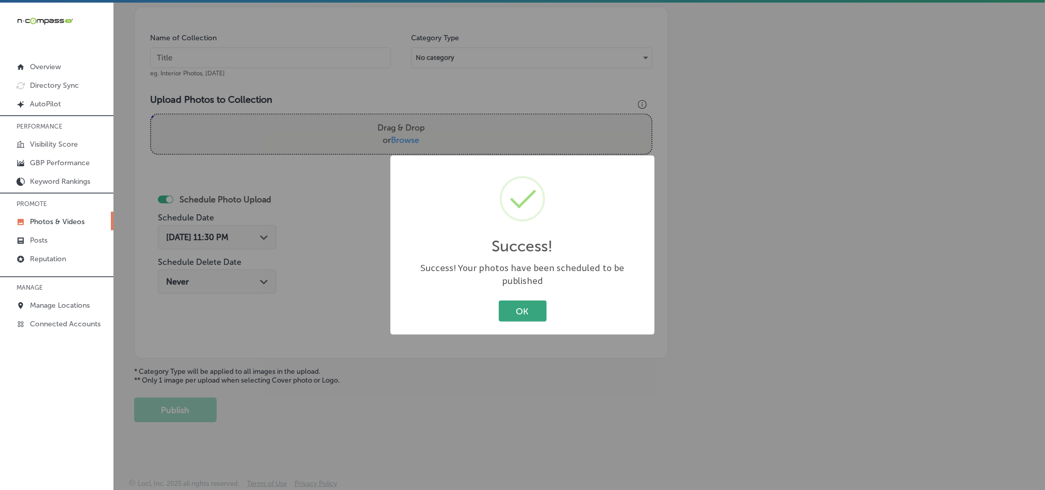
click at [514, 300] on button "OK" at bounding box center [523, 310] width 48 height 21
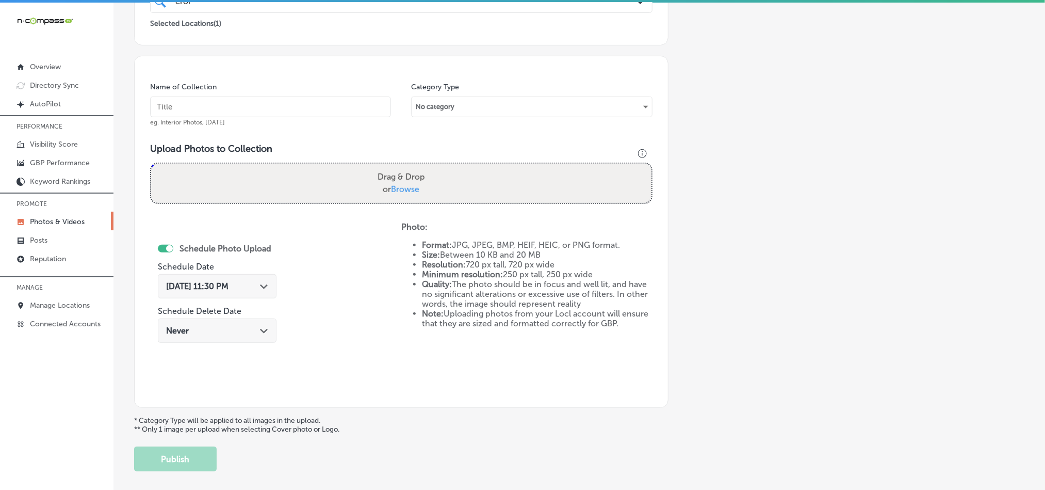
scroll to position [243, 0]
click at [257, 109] on input "text" at bounding box center [270, 107] width 241 height 21
paste input "St-Croix-Harley-Davidson-Motorcycle-riding-gear"
type input "St-Croix-Harley-Davidson-Motorcycle-riding-gear"
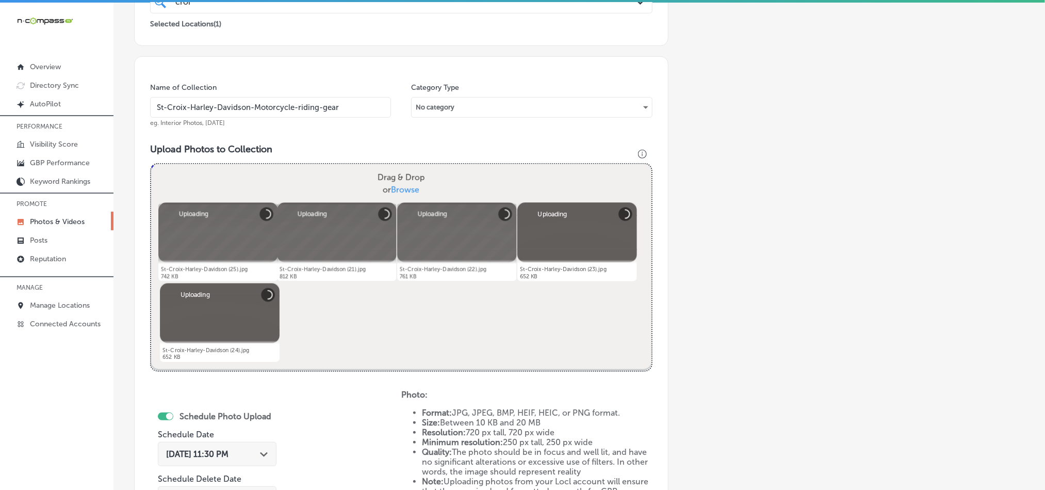
scroll to position [398, 0]
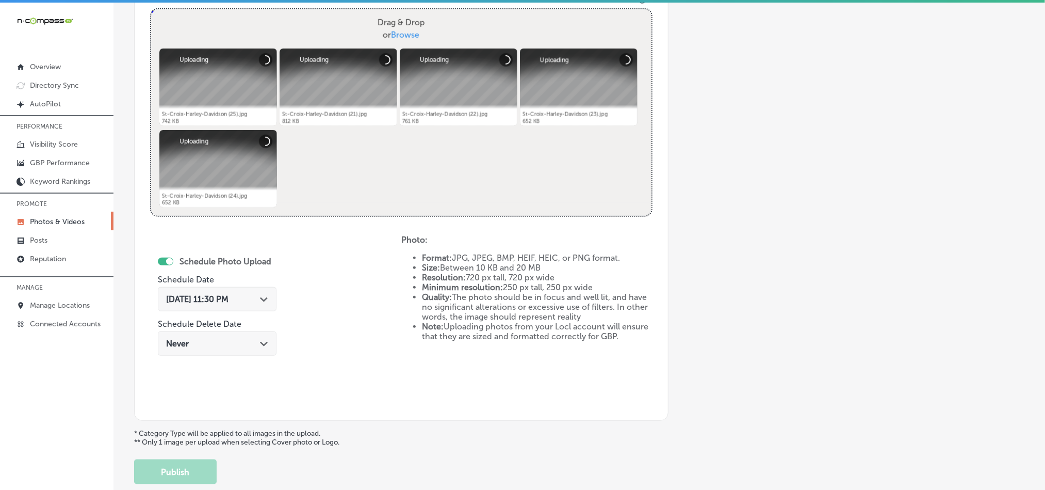
click at [254, 302] on div "[DATE] 11:30 PM Path Created with Sketch." at bounding box center [217, 299] width 102 height 10
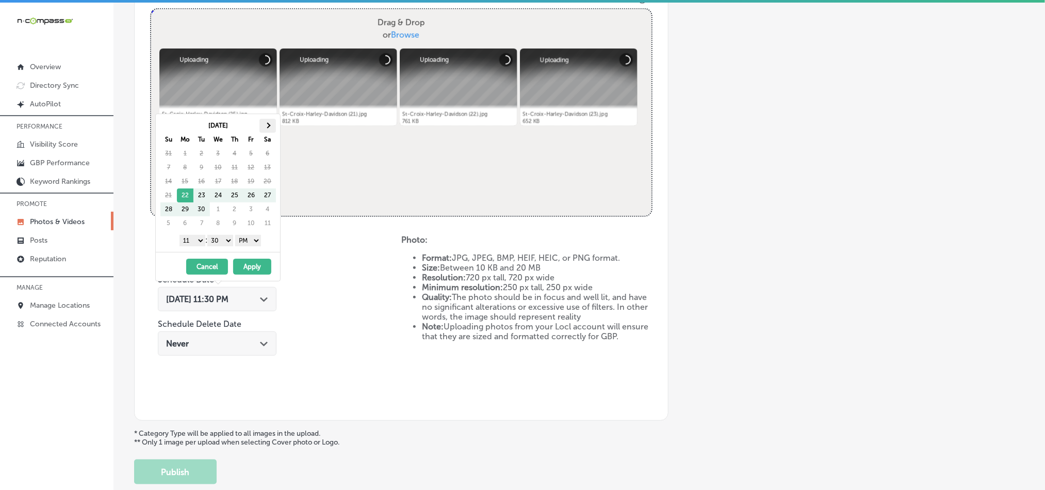
click at [266, 124] on span at bounding box center [268, 125] width 6 height 6
drag, startPoint x: 195, startPoint y: 241, endPoint x: 196, endPoint y: 247, distance: 5.2
click at [195, 241] on select "1 2 3 4 5 6 7 8 9 10 11 12" at bounding box center [193, 240] width 26 height 11
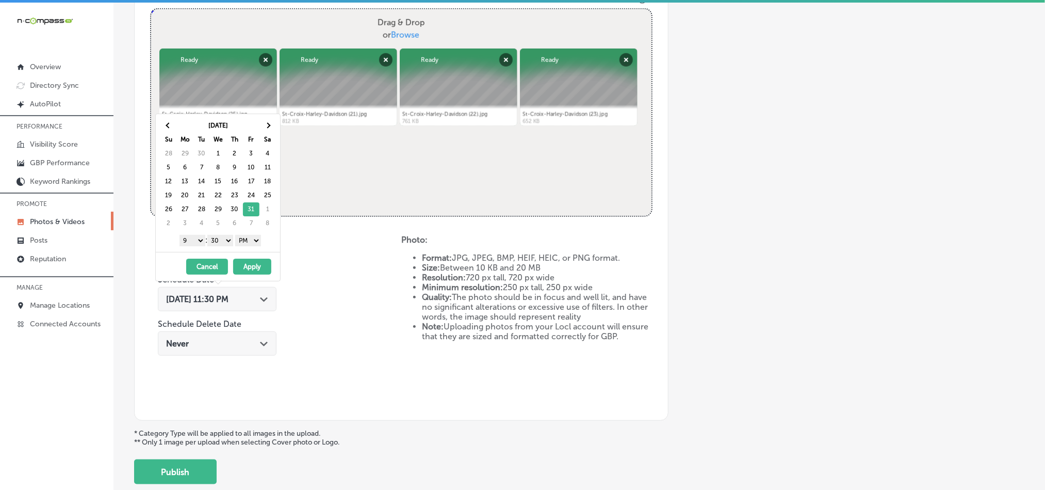
drag, startPoint x: 217, startPoint y: 240, endPoint x: 223, endPoint y: 248, distance: 9.9
click at [217, 239] on select "00 10 20 30 40 50" at bounding box center [220, 240] width 26 height 11
click at [254, 265] on button "Apply" at bounding box center [252, 266] width 38 height 16
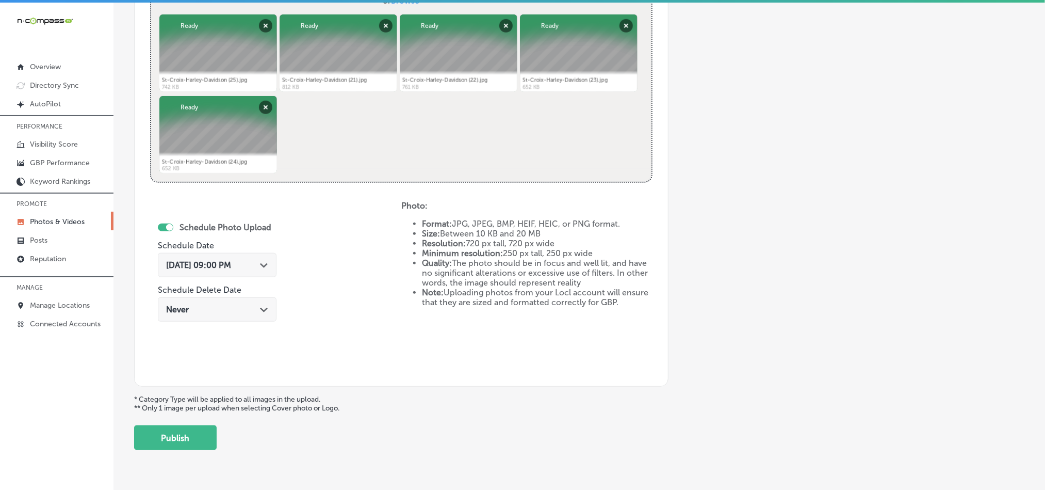
scroll to position [449, 0]
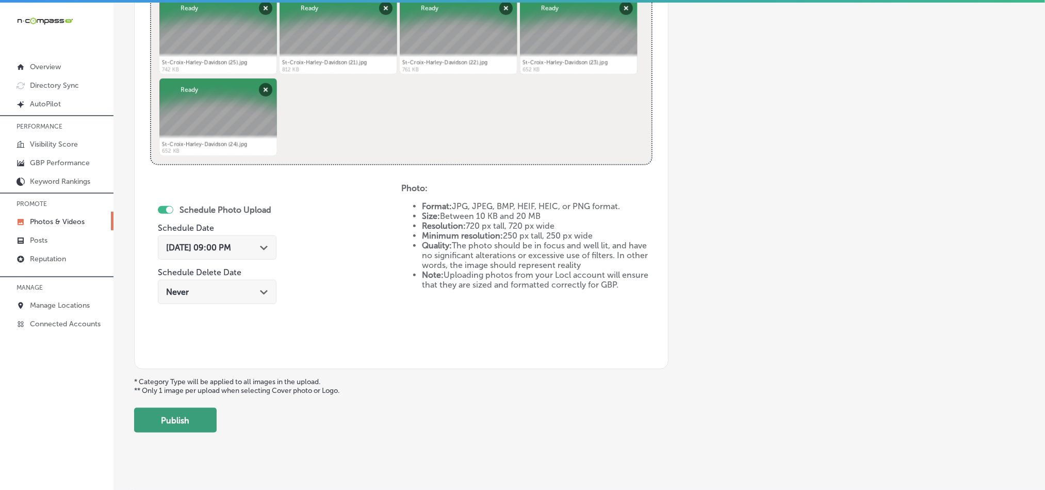
click at [193, 420] on button "Publish" at bounding box center [175, 420] width 83 height 25
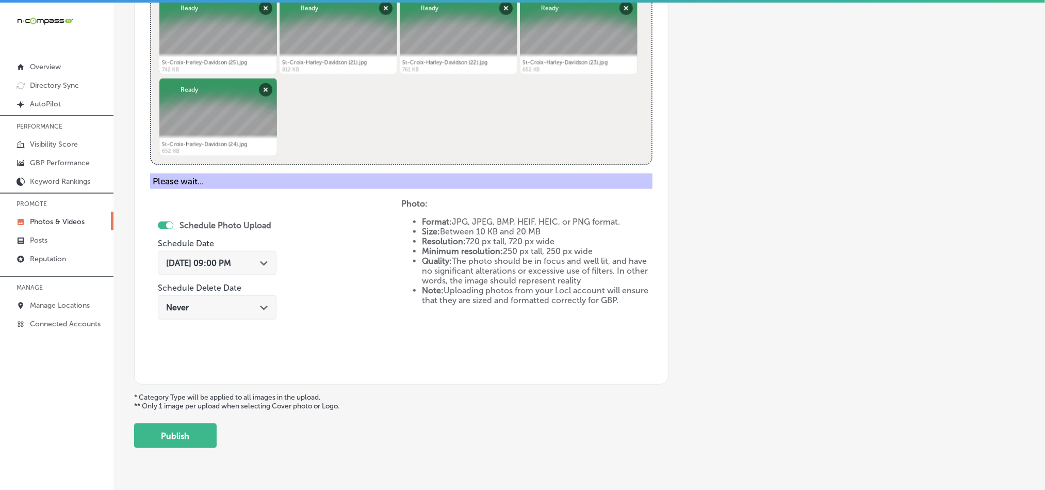
scroll to position [295, 0]
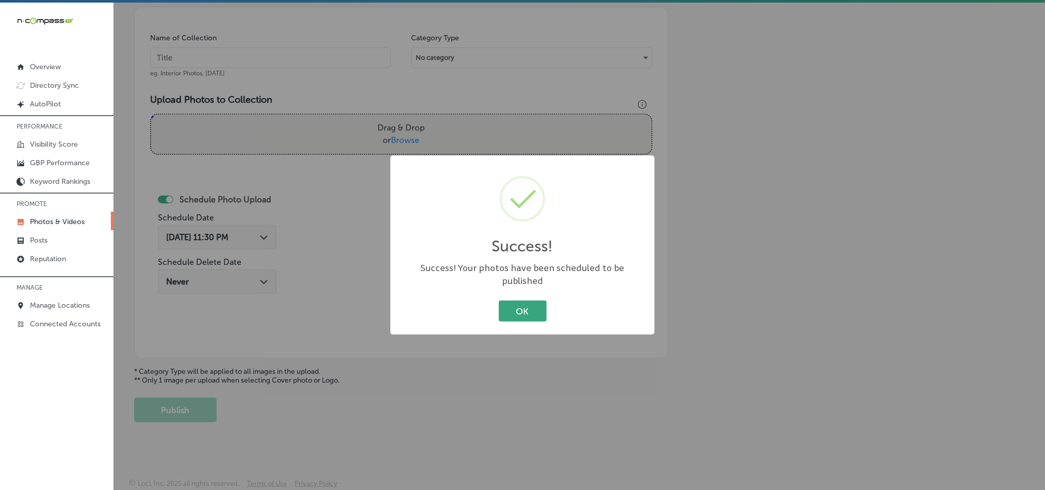
click at [519, 302] on button "OK" at bounding box center [523, 310] width 48 height 21
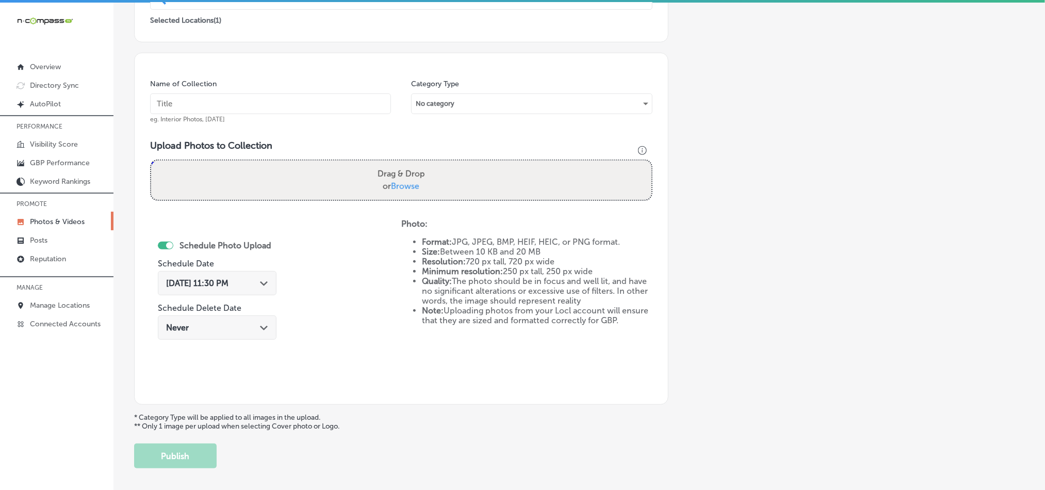
scroll to position [243, 0]
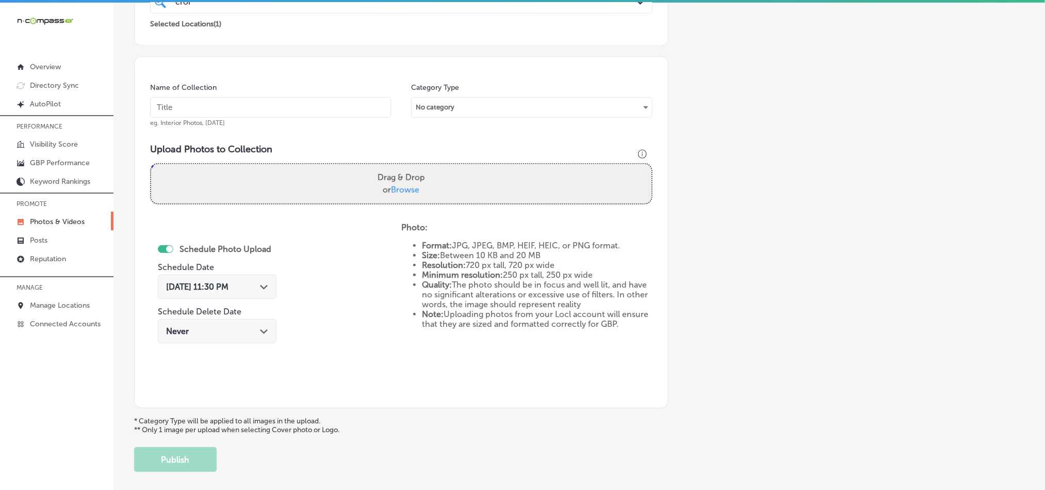
click at [233, 114] on input "text" at bounding box center [270, 107] width 241 height 21
paste input "St-Croix-[PERSON_NAME]-motorcycles"
type input "St-Croix-[PERSON_NAME]-motorcycles"
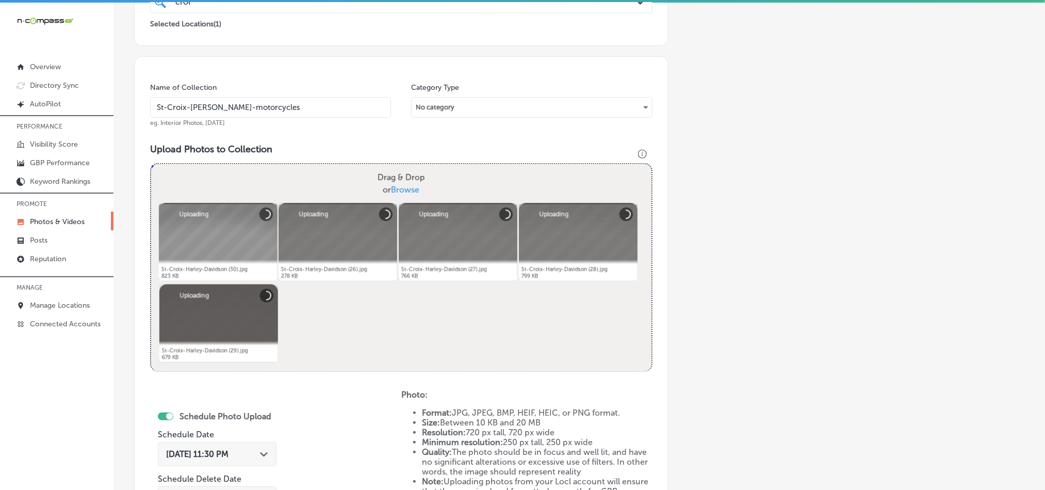
scroll to position [372, 0]
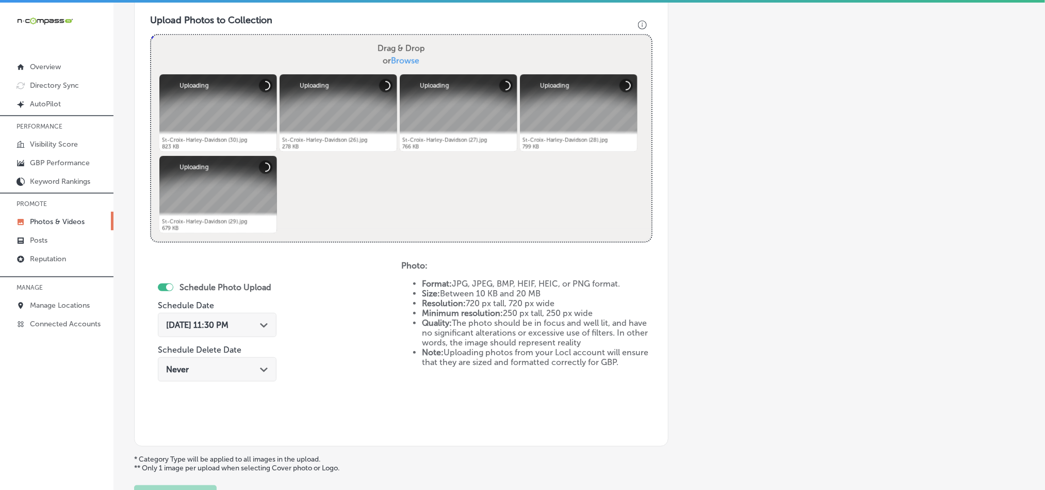
click at [255, 330] on div "[DATE] 11:30 PM Path Created with Sketch." at bounding box center [217, 325] width 102 height 10
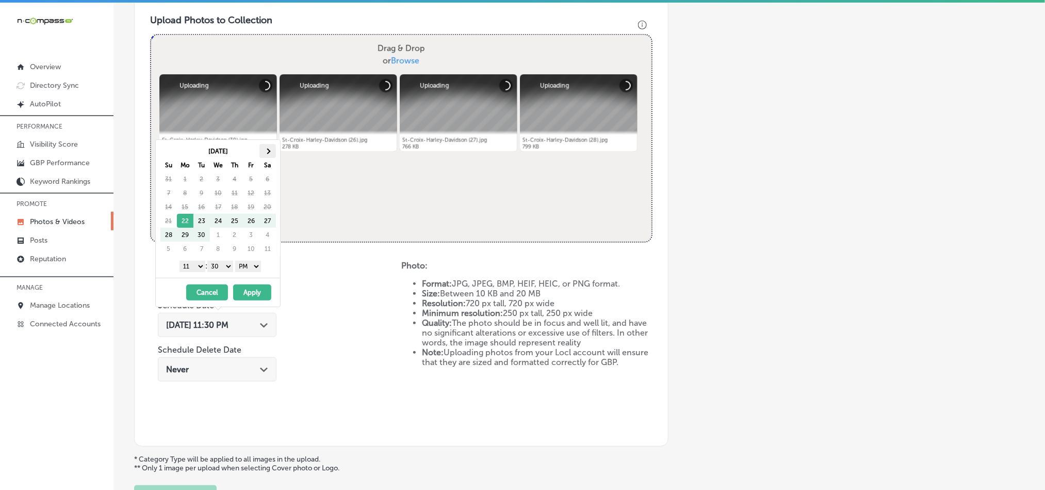
click at [272, 153] on th at bounding box center [268, 151] width 17 height 14
click at [266, 150] on span at bounding box center [268, 151] width 6 height 6
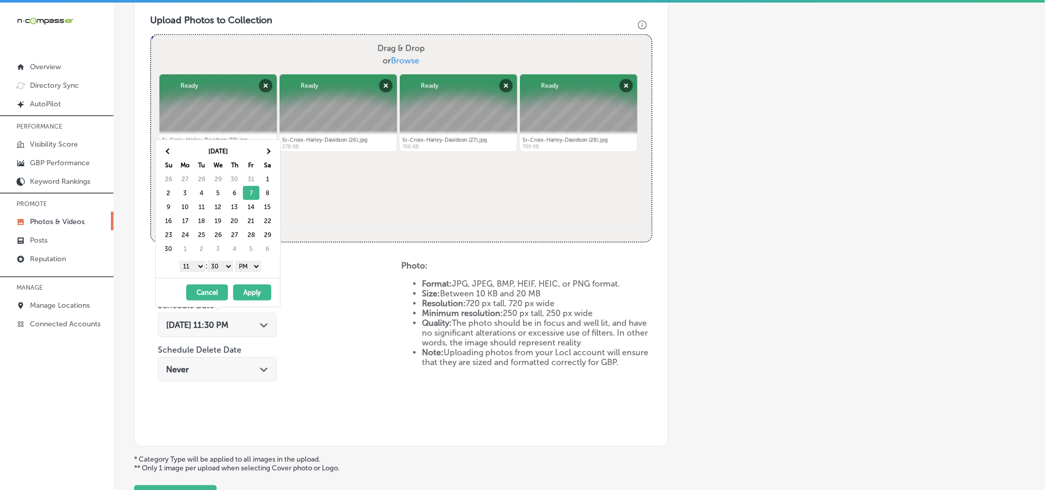
click at [196, 264] on select "1 2 3 4 5 6 7 8 9 10 11 12" at bounding box center [193, 266] width 26 height 11
click at [226, 265] on select "00 10 20 30 40 50" at bounding box center [220, 266] width 26 height 11
click at [261, 294] on button "Apply" at bounding box center [252, 292] width 38 height 16
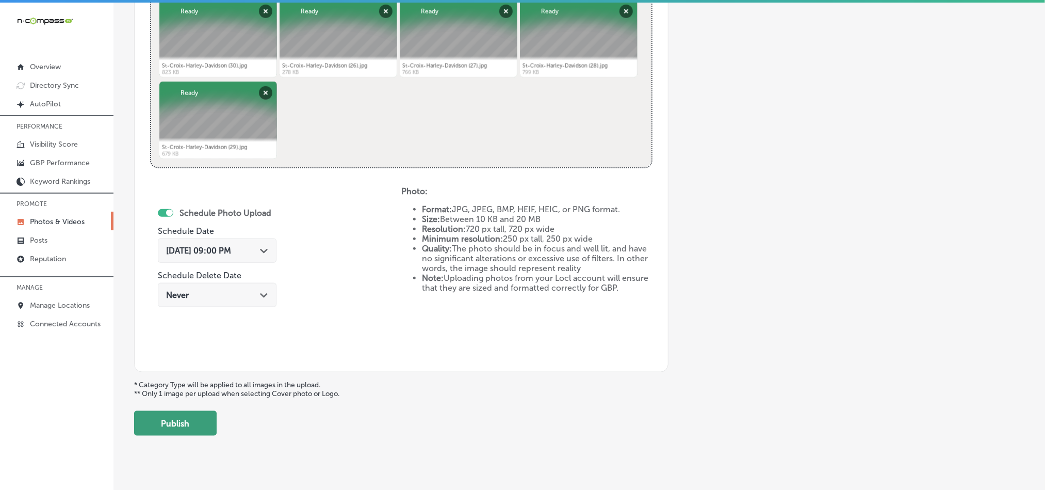
scroll to position [462, 0]
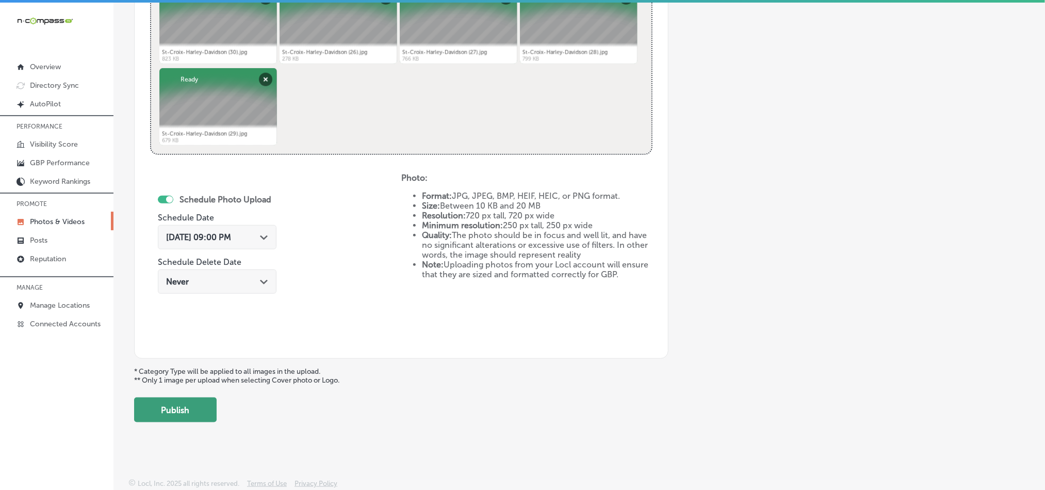
click at [177, 411] on button "Publish" at bounding box center [175, 409] width 83 height 25
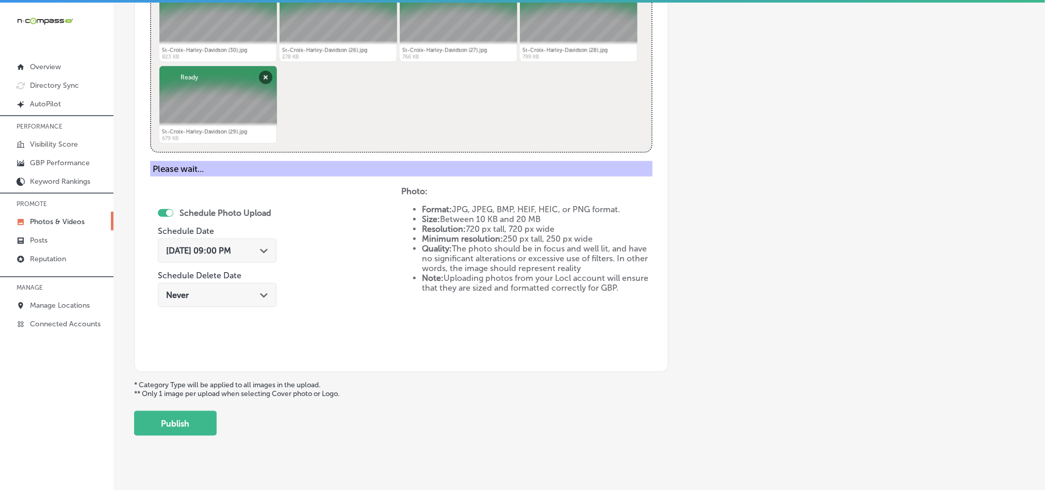
scroll to position [295, 0]
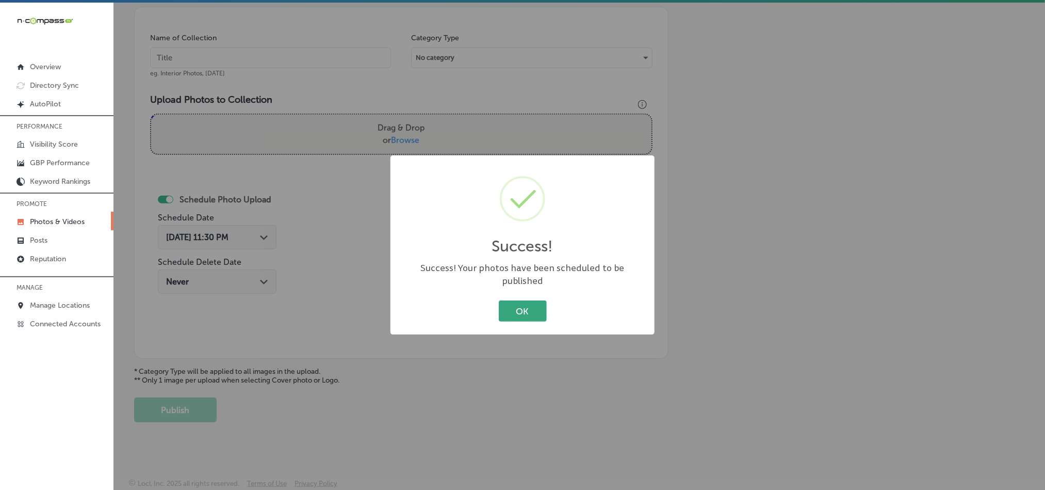
click at [525, 307] on button "OK" at bounding box center [523, 310] width 48 height 21
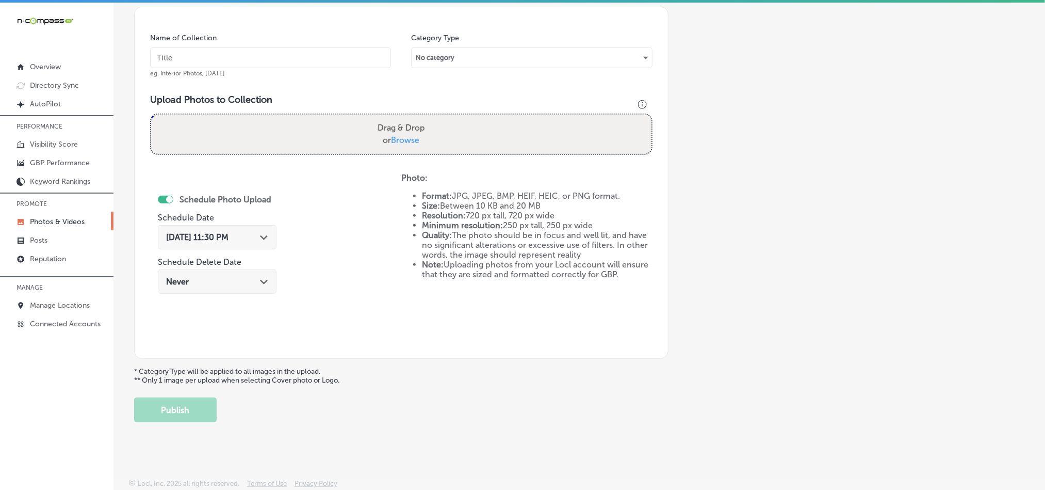
click at [257, 56] on input "text" at bounding box center [270, 57] width 241 height 21
paste input "St-Croix-Harley-Davidson-New-and-used-motorcycles"
type input "St-Croix-Harley-Davidson-New-and-used-motorcycles"
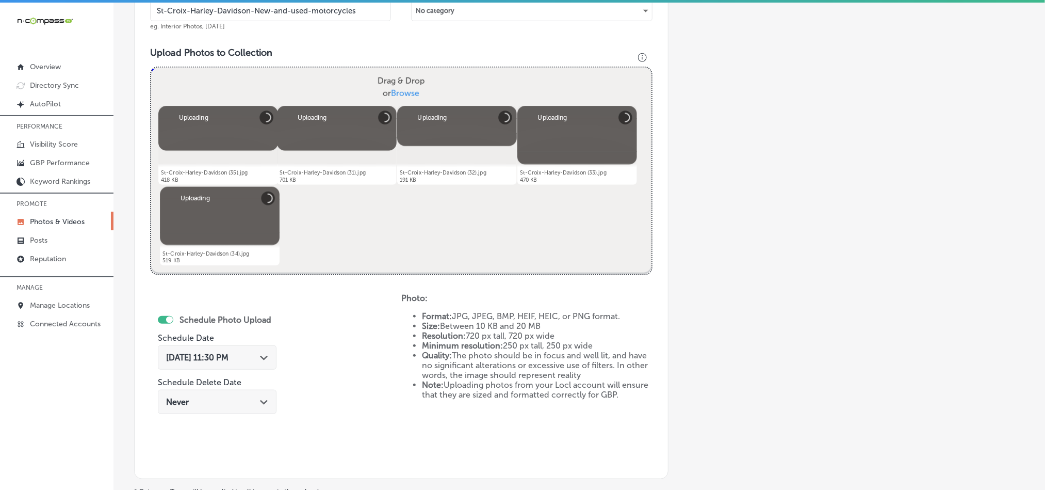
scroll to position [398, 0]
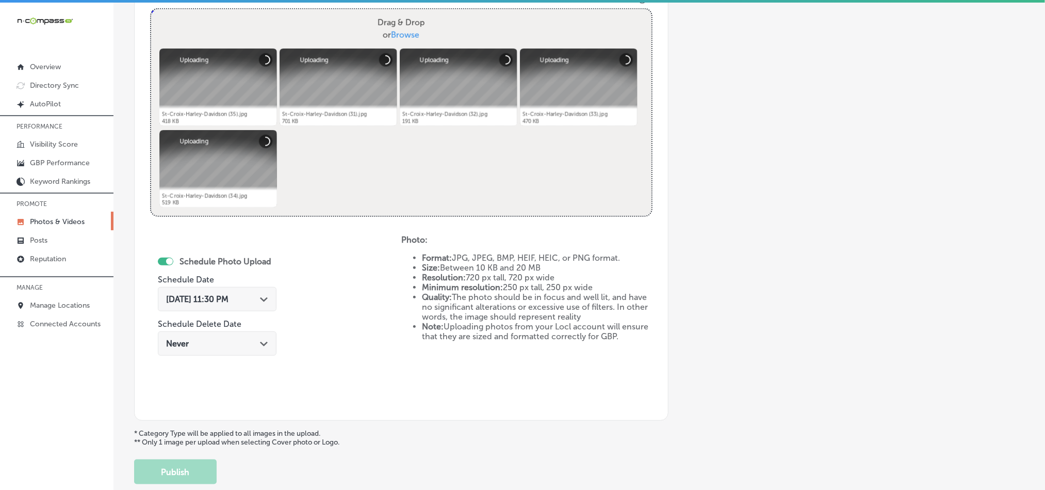
click at [229, 301] on span "[DATE] 11:30 PM" at bounding box center [197, 299] width 62 height 10
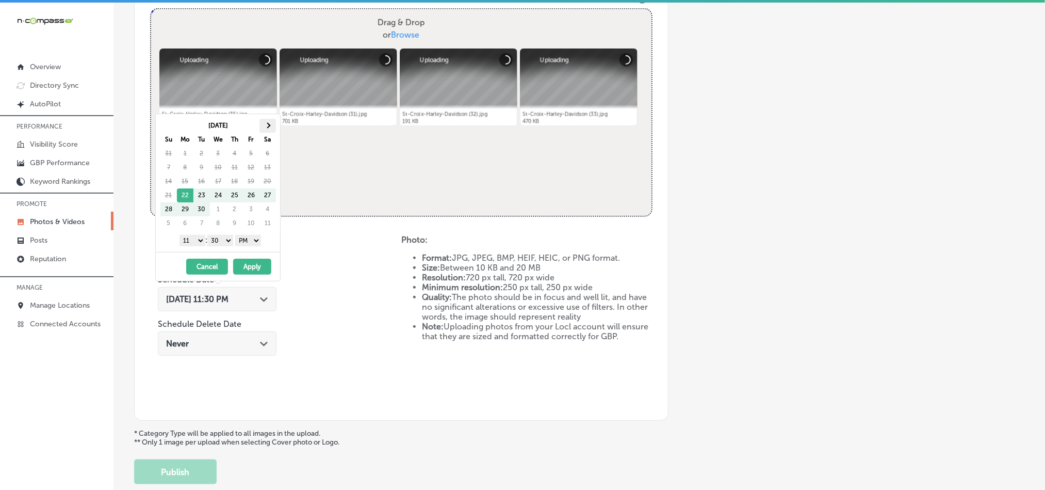
click at [269, 121] on th at bounding box center [268, 126] width 17 height 14
click at [271, 120] on th at bounding box center [268, 126] width 17 height 14
click at [197, 240] on select "1 2 3 4 5 6 7 8 9 10 11 12" at bounding box center [193, 240] width 26 height 11
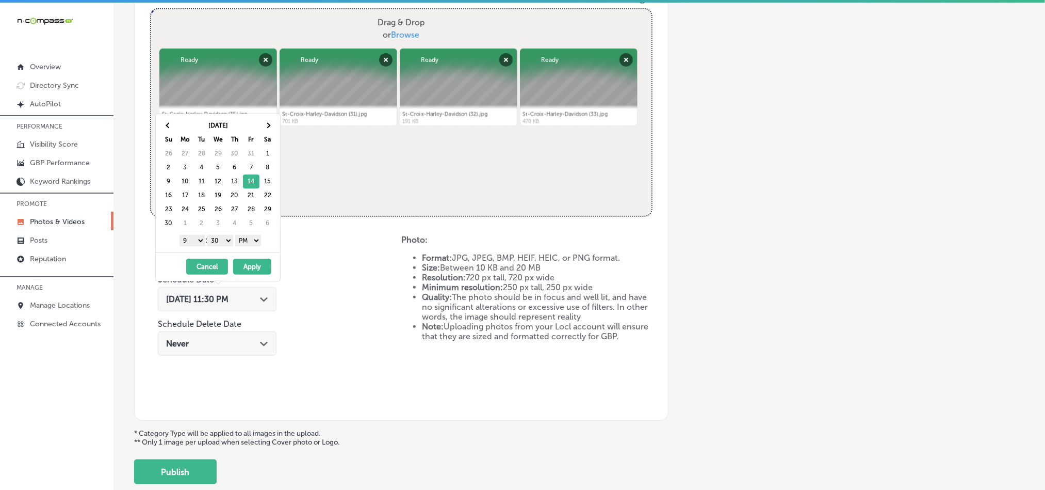
click at [222, 242] on select "00 10 20 30 40 50" at bounding box center [220, 240] width 26 height 11
click at [257, 265] on button "Apply" at bounding box center [252, 266] width 38 height 16
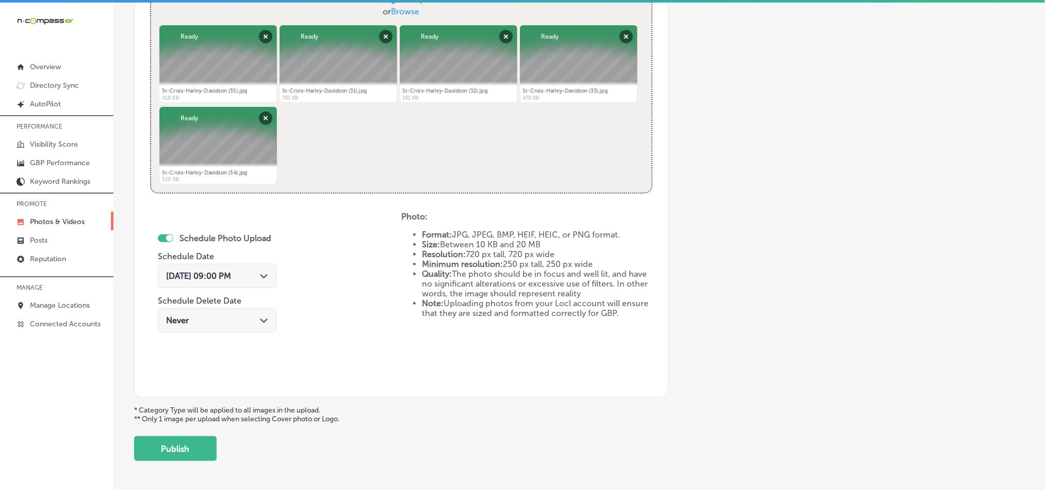
scroll to position [449, 0]
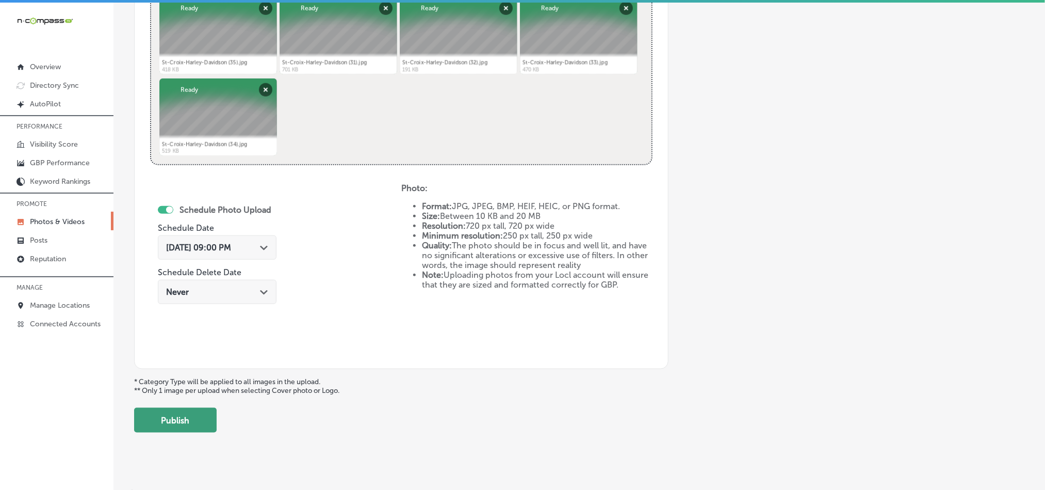
click at [194, 424] on button "Publish" at bounding box center [175, 420] width 83 height 25
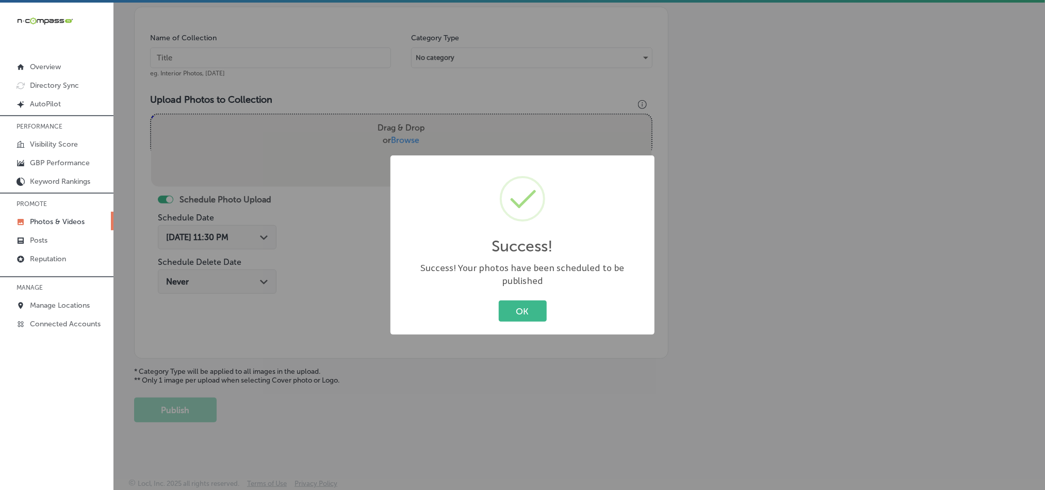
scroll to position [295, 0]
click at [516, 300] on button "OK" at bounding box center [523, 310] width 48 height 21
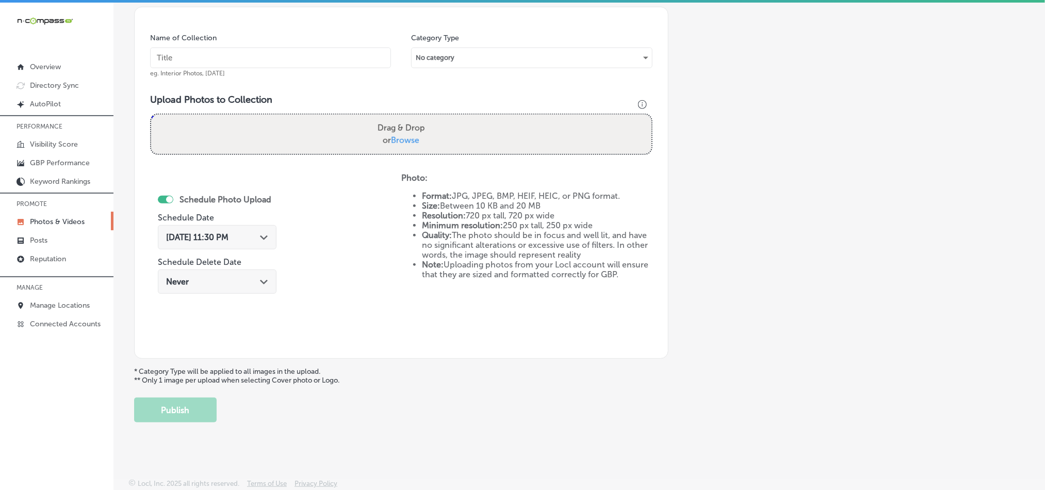
scroll to position [243, 0]
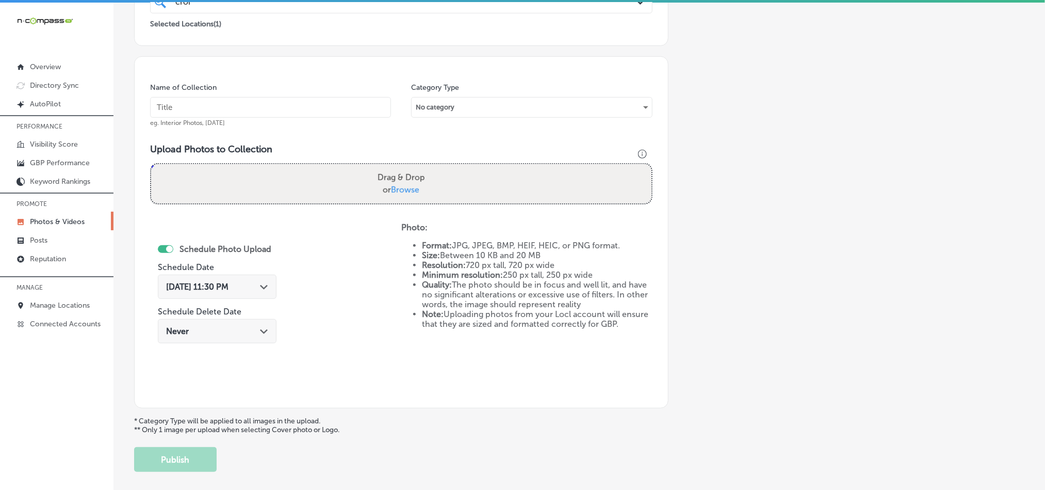
click at [249, 105] on input "text" at bounding box center [270, 107] width 241 height 21
paste input "St-Croix-Harley-Davidson-Motorclothes"
type input "St-Croix-Harley-Davidson-Motorclothes"
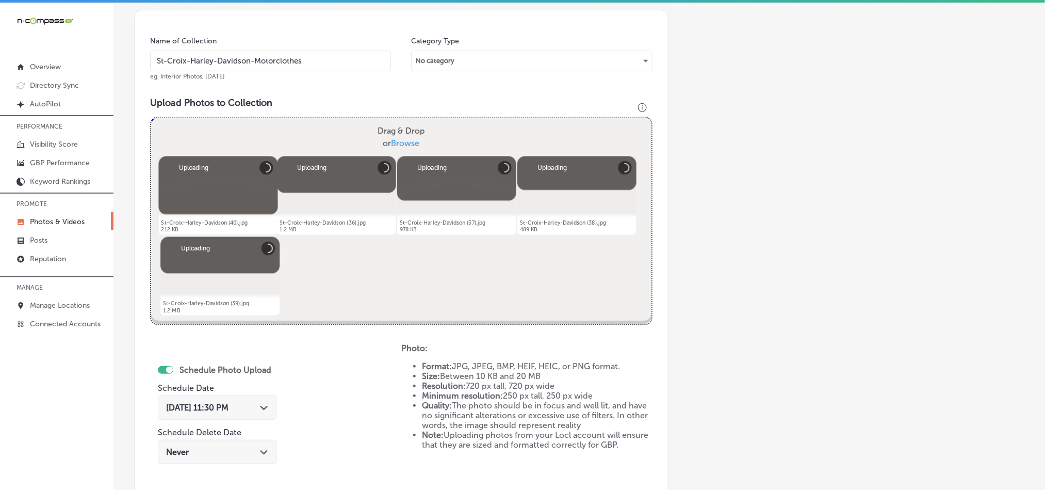
scroll to position [372, 0]
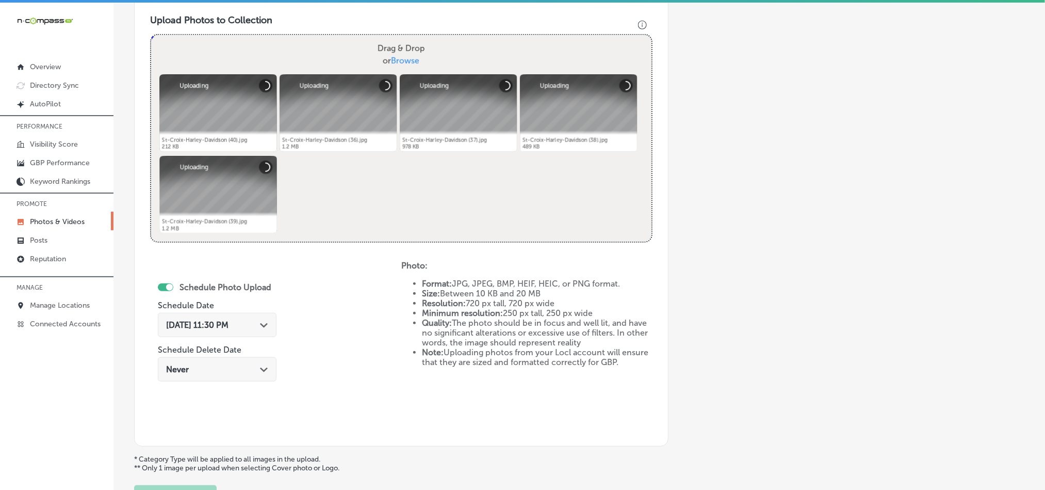
click at [262, 326] on icon "Path Created with Sketch." at bounding box center [264, 325] width 8 height 5
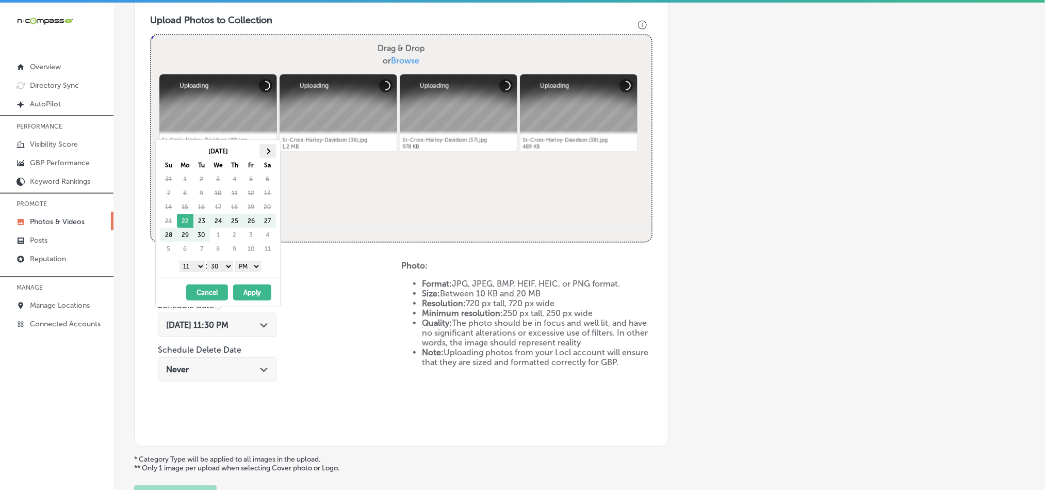
click at [267, 147] on th at bounding box center [268, 151] width 17 height 14
click at [197, 268] on select "1 2 3 4 5 6 7 8 9 10 11 12" at bounding box center [193, 266] width 26 height 11
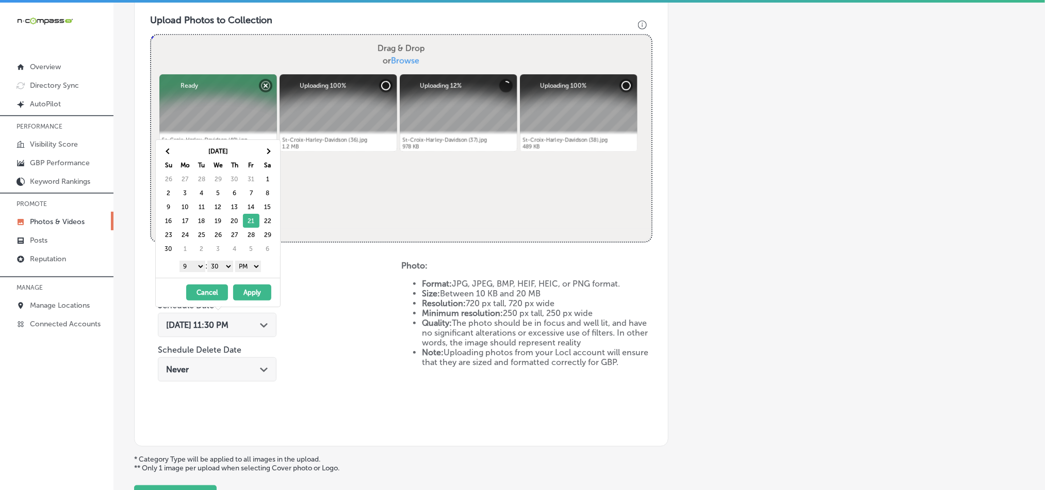
click at [214, 269] on select "00 10 20 30 40 50" at bounding box center [220, 266] width 26 height 11
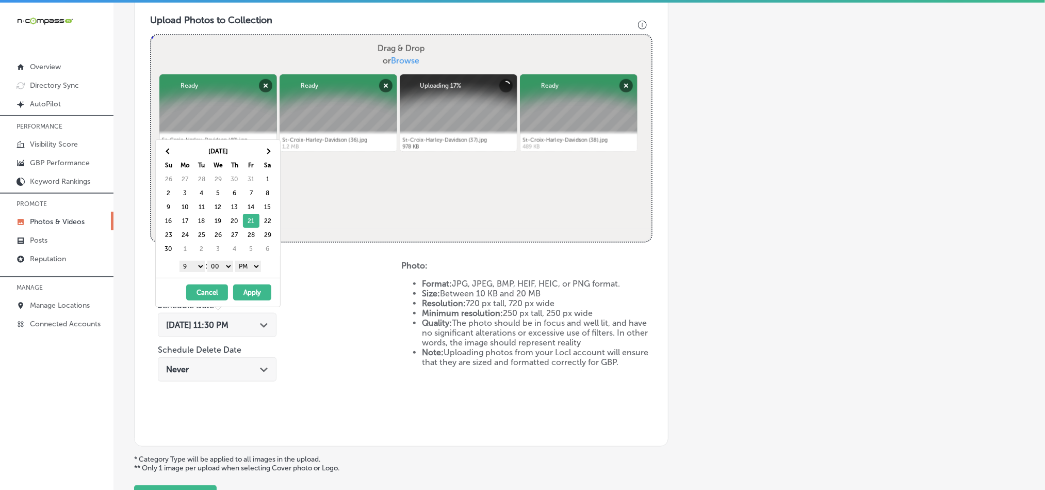
click at [258, 299] on button "Apply" at bounding box center [252, 292] width 38 height 16
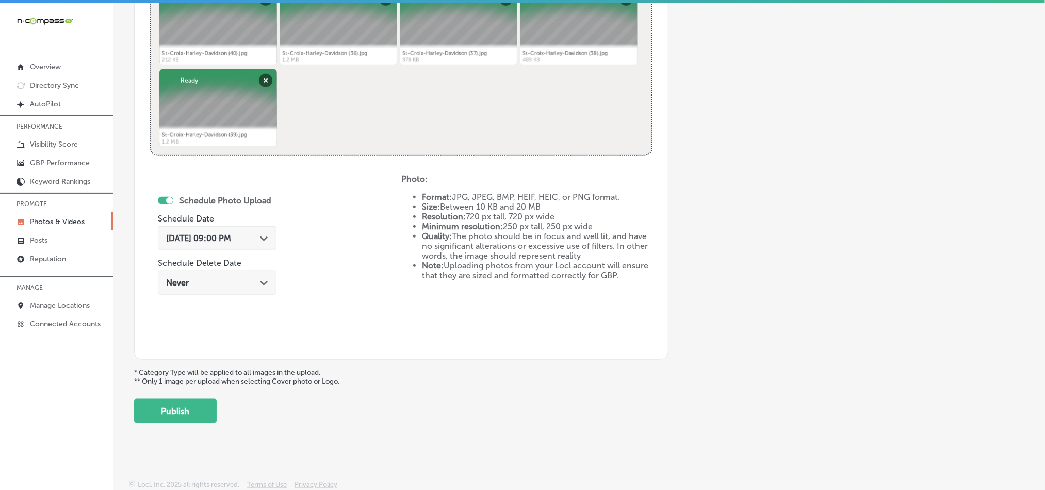
scroll to position [462, 0]
click at [195, 416] on button "Publish" at bounding box center [175, 409] width 83 height 25
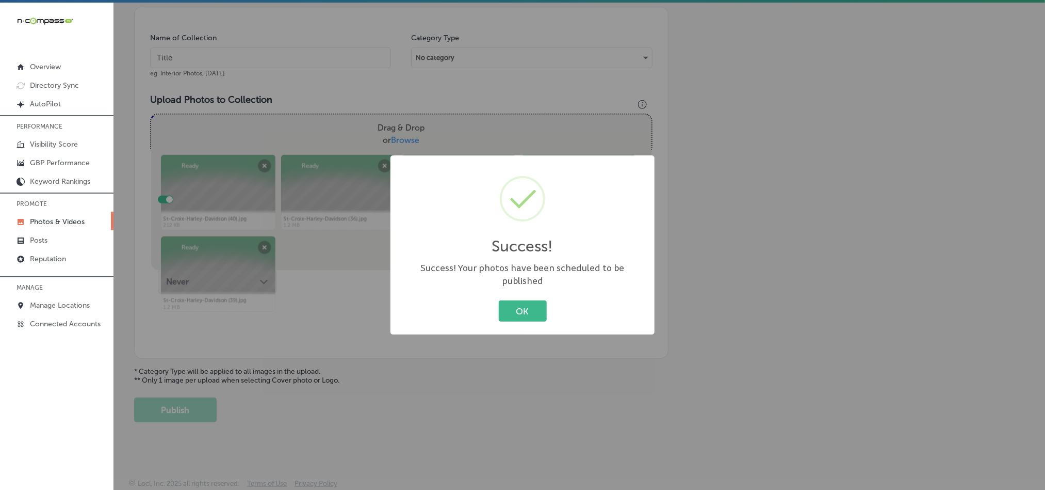
scroll to position [295, 0]
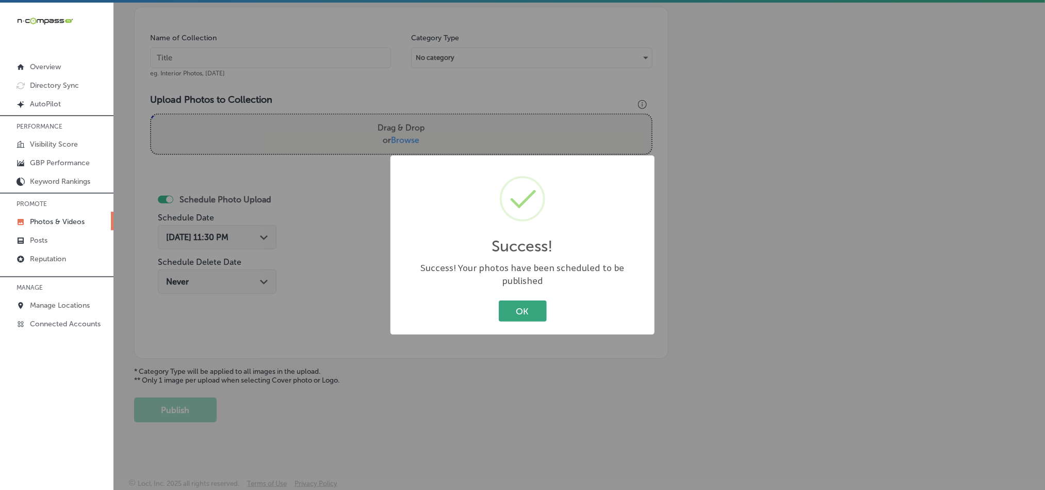
click at [508, 302] on button "OK" at bounding box center [523, 310] width 48 height 21
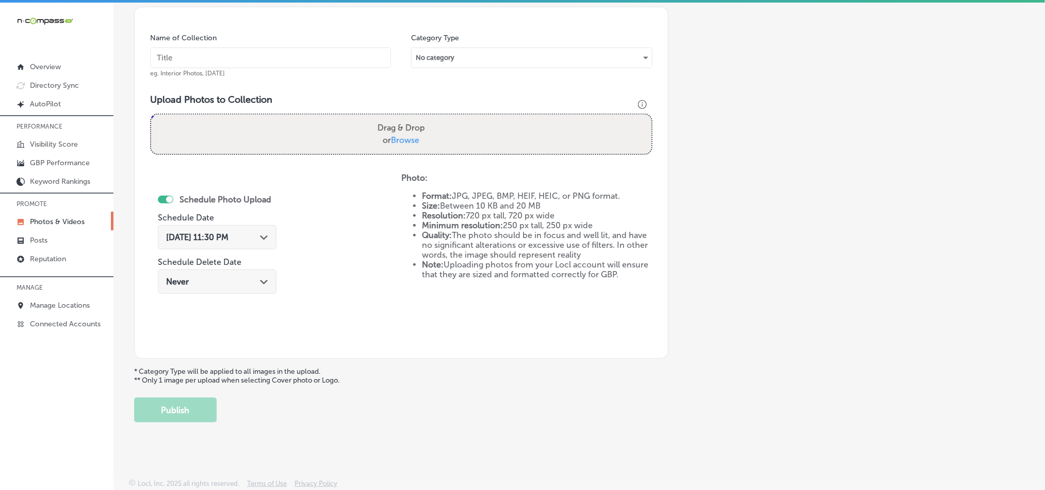
click at [245, 50] on input "text" at bounding box center [270, 57] width 241 height 21
paste input "St-Croix-[PERSON_NAME]-dealer"
type input "St-Croix-[PERSON_NAME]-dealer"
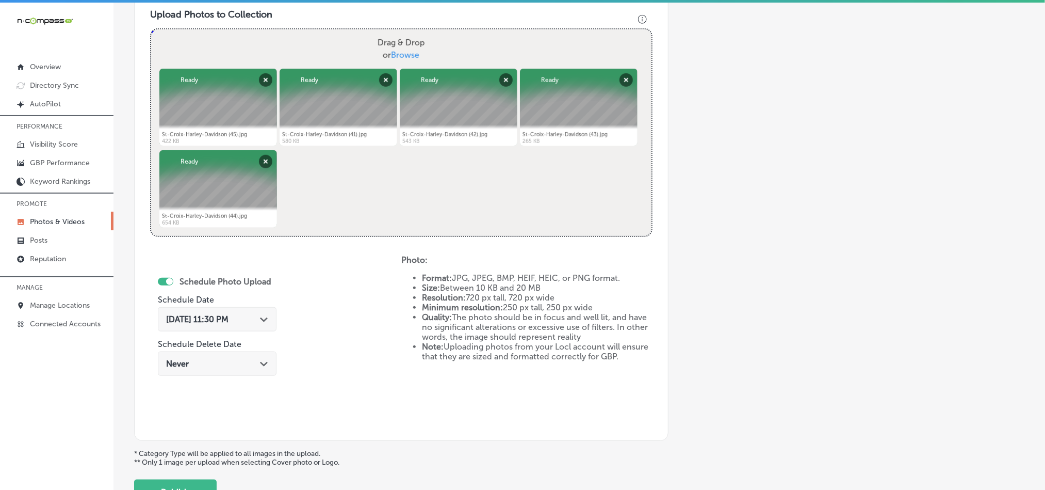
scroll to position [398, 0]
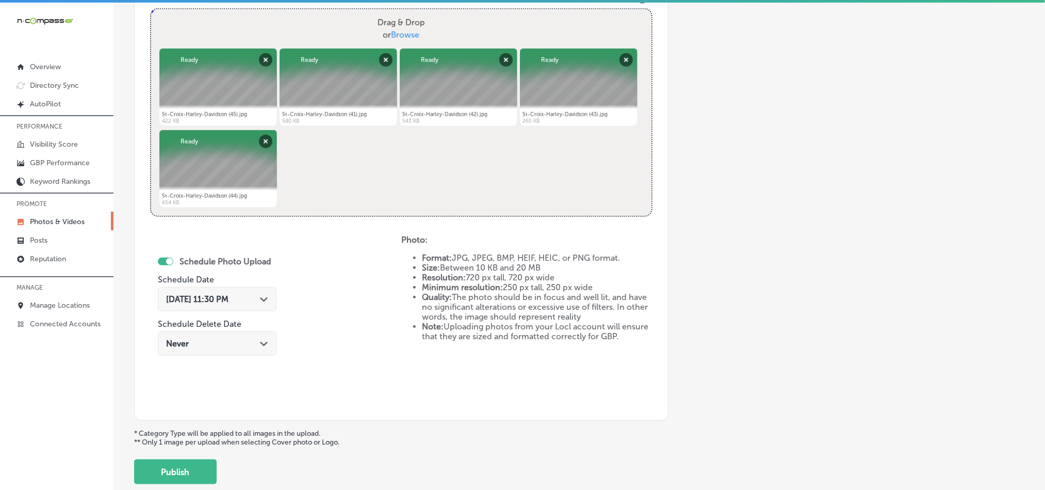
click at [261, 302] on div "[DATE] 11:30 PM Path Created with Sketch." at bounding box center [217, 299] width 102 height 10
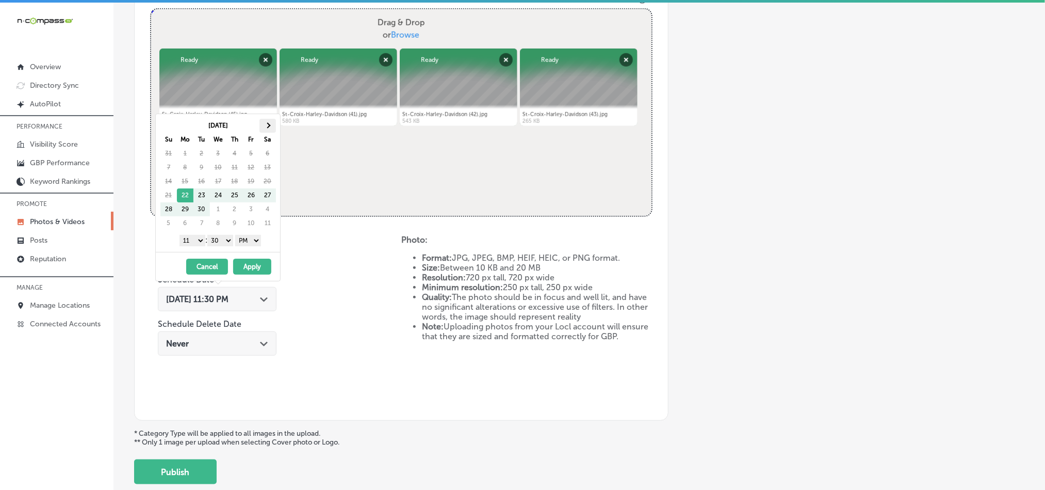
click at [268, 126] on span at bounding box center [268, 125] width 6 height 6
click at [192, 245] on select "1 2 3 4 5 6 7 8 9 10 11 12" at bounding box center [193, 240] width 26 height 11
click at [220, 245] on select "00 10 20 30 40 50" at bounding box center [220, 240] width 26 height 11
click at [245, 268] on button "Apply" at bounding box center [252, 266] width 38 height 16
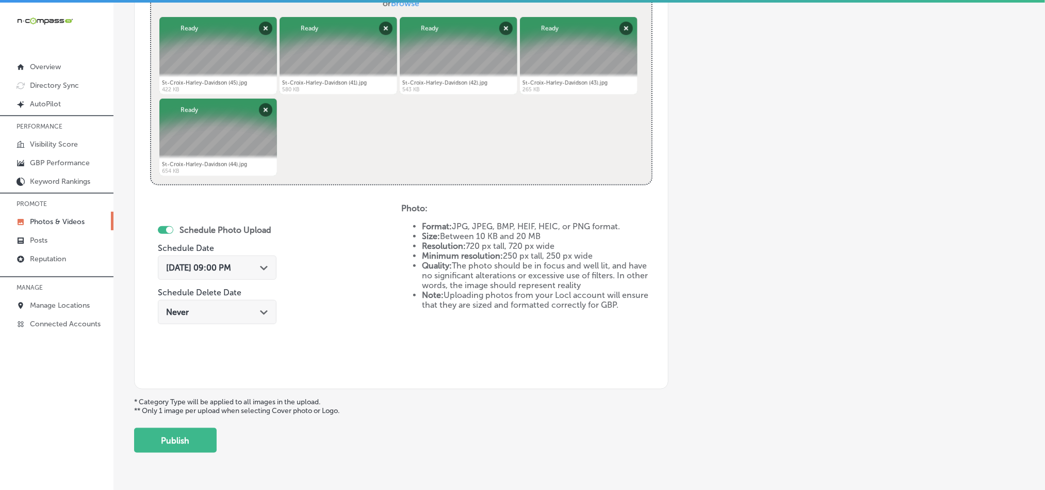
scroll to position [462, 0]
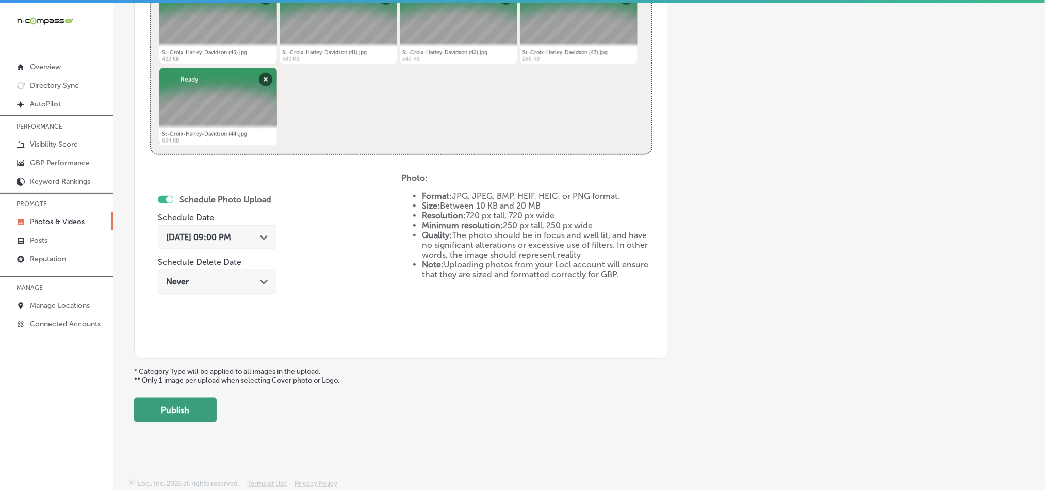
click at [175, 410] on button "Publish" at bounding box center [175, 409] width 83 height 25
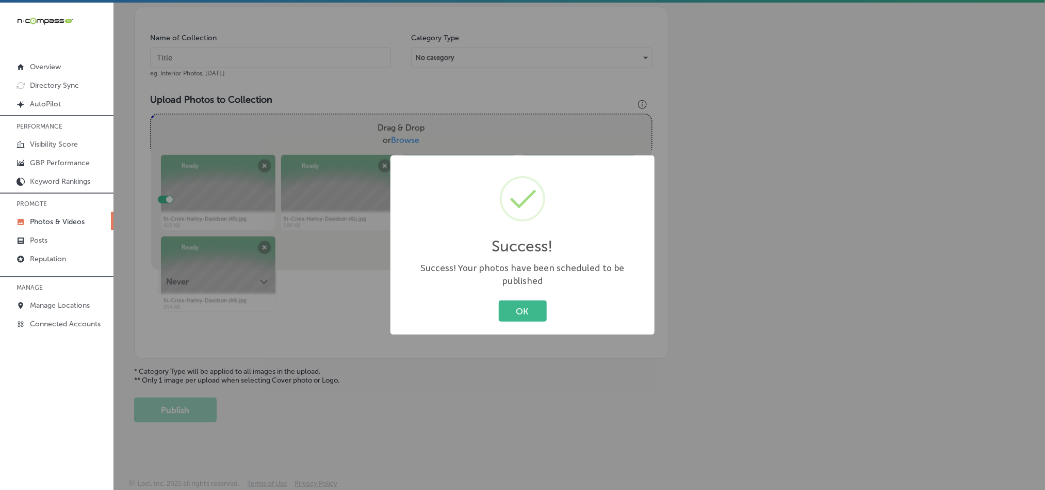
scroll to position [295, 0]
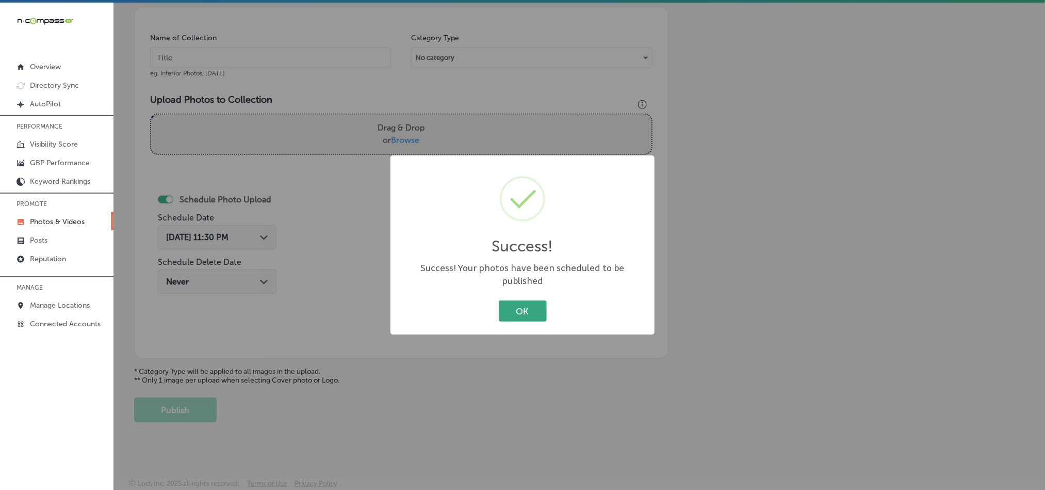
click at [506, 305] on button "OK" at bounding box center [523, 310] width 48 height 21
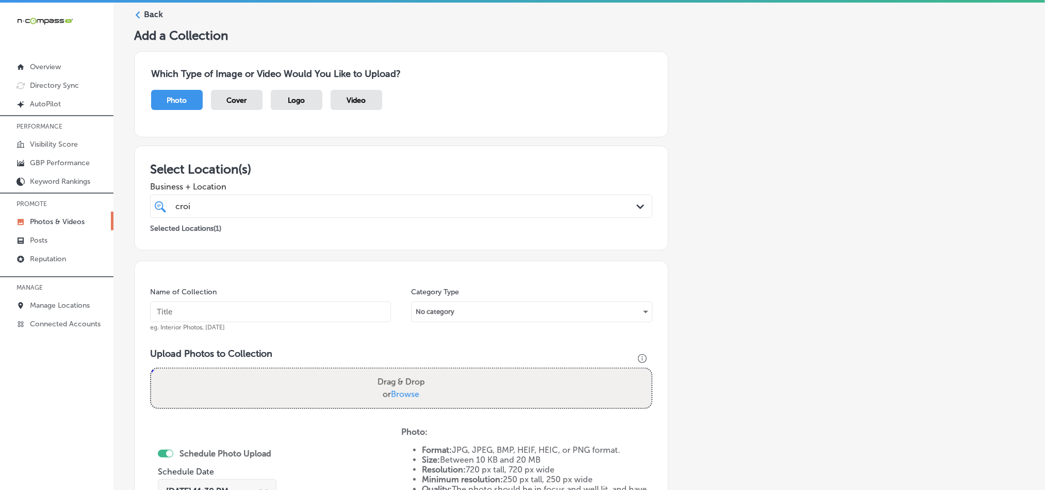
scroll to position [37, 0]
click at [144, 17] on label "Back" at bounding box center [153, 15] width 19 height 11
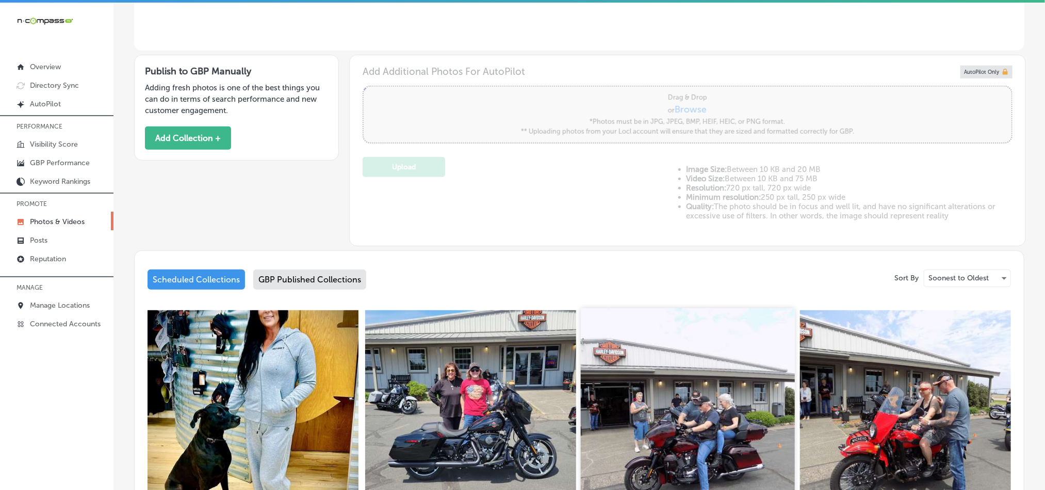
type input "5"
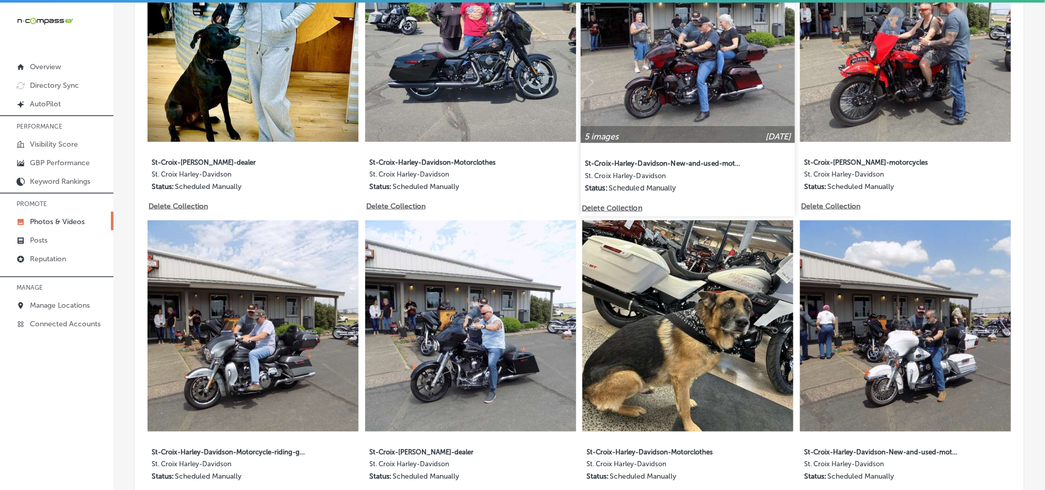
scroll to position [671, 0]
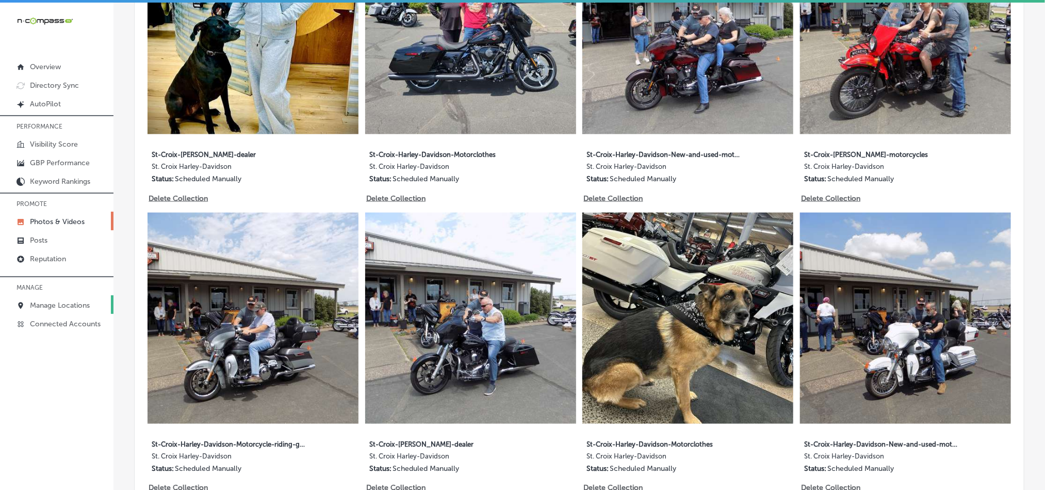
click at [48, 303] on p "Manage Locations" at bounding box center [60, 305] width 60 height 9
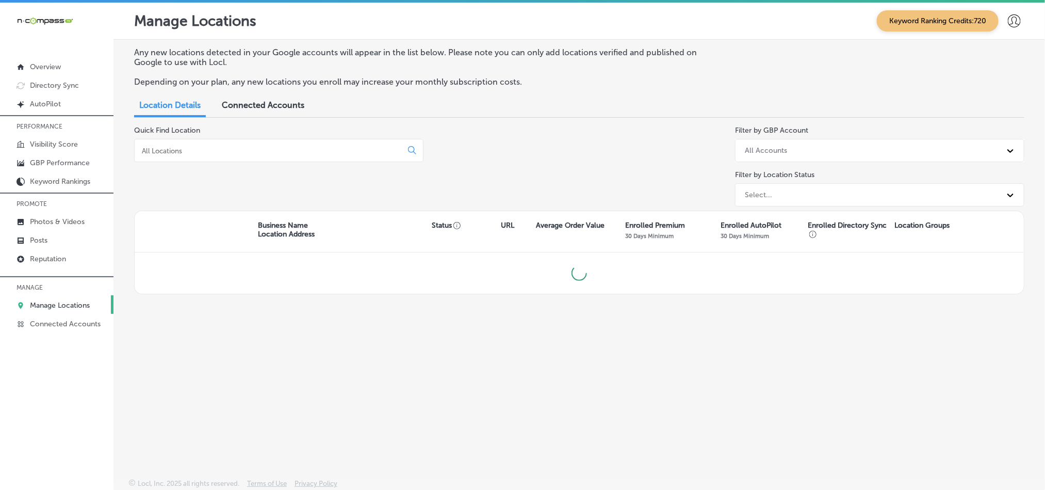
click at [223, 150] on input at bounding box center [270, 150] width 259 height 9
type input "w"
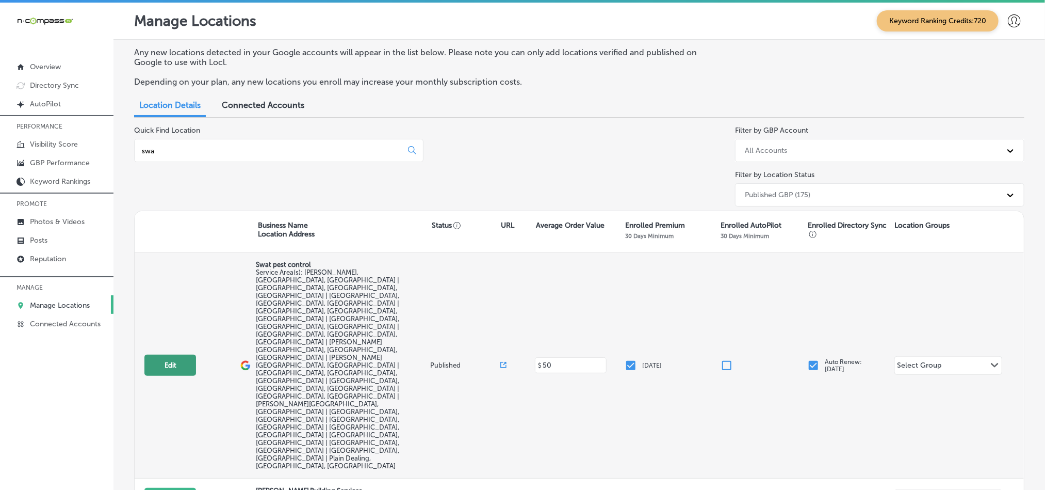
type input "swa"
click at [169, 354] on button "Edit" at bounding box center [170, 364] width 52 height 21
select select "US"
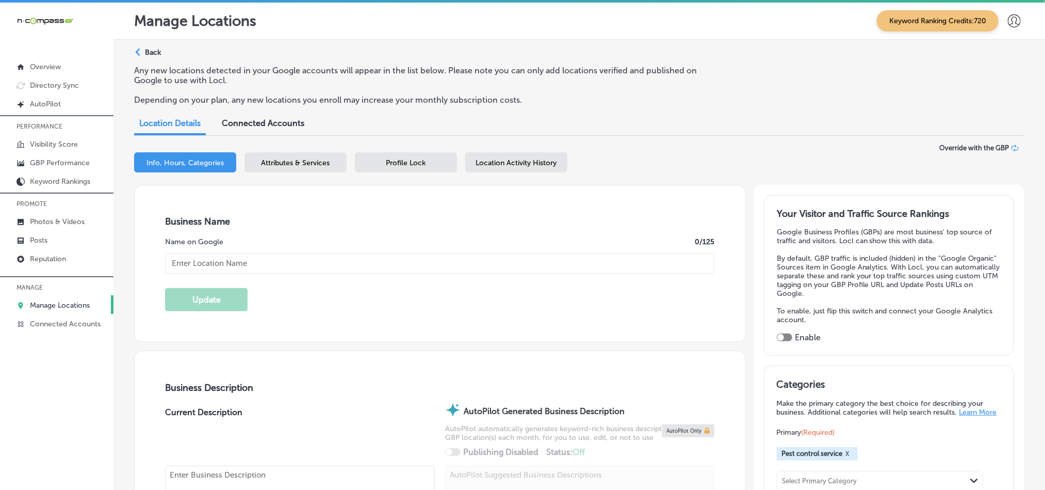
type input "Swat pest control"
checkbox input "false"
type input "[STREET_ADDRESS]"
type input "[PERSON_NAME]"
type input "71006"
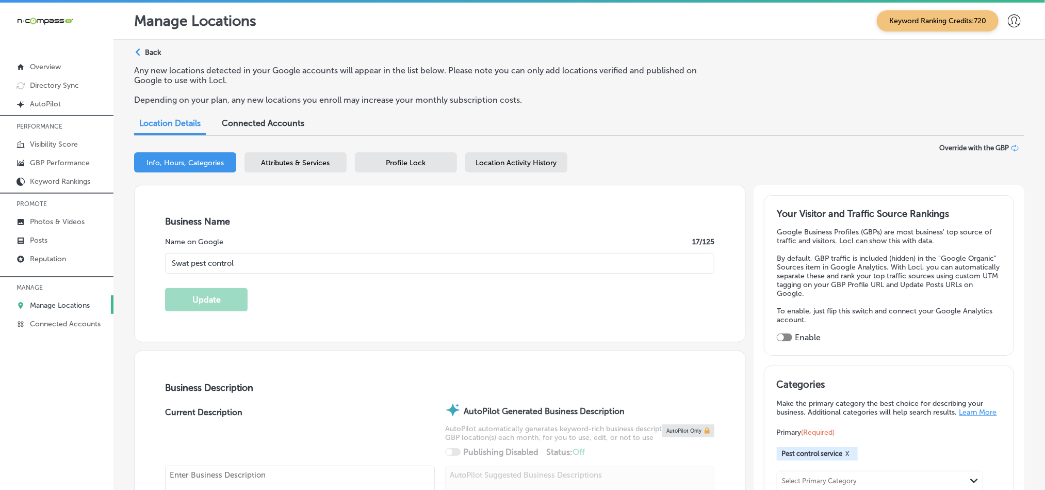
type input "US"
type textarea "Swat Pest Control is a trusted, family-owned pest control service based in [GEO…"
type input "[PHONE_NUMBER]"
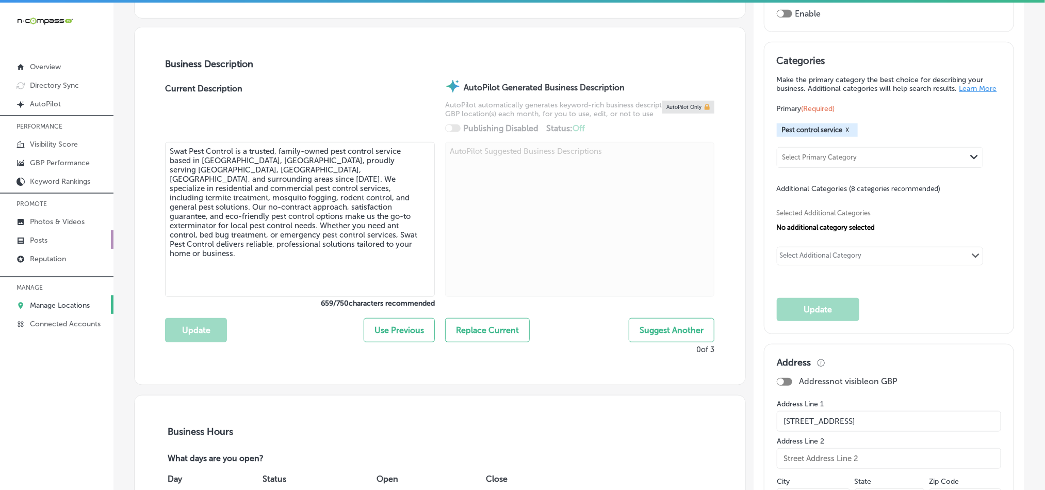
scroll to position [310, 0]
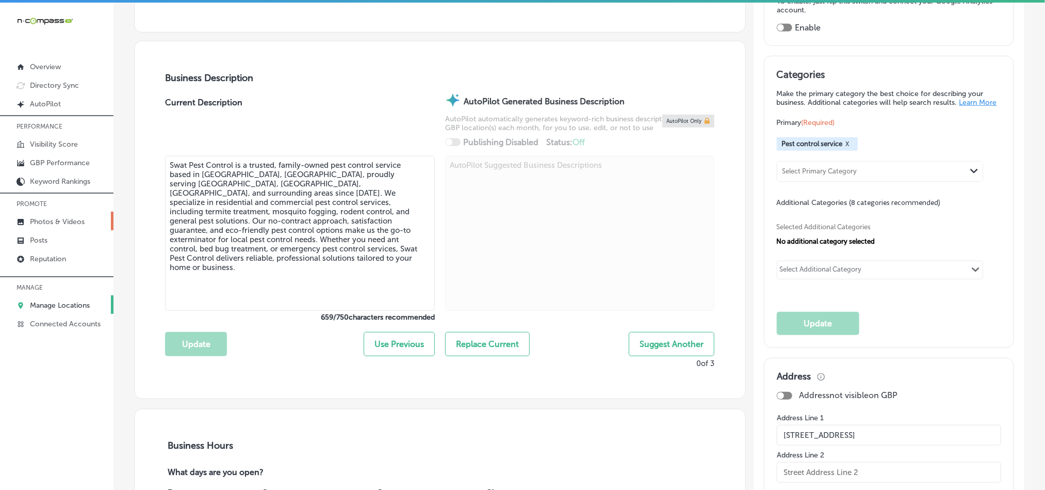
click at [59, 223] on p "Photos & Videos" at bounding box center [57, 221] width 55 height 9
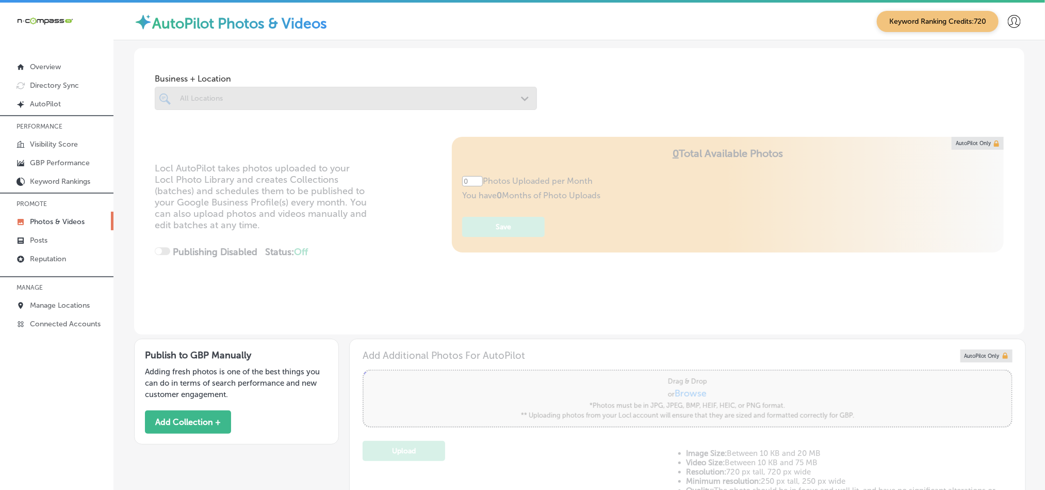
type input "5"
